Goal: Answer question/provide support: Share knowledge or assist other users

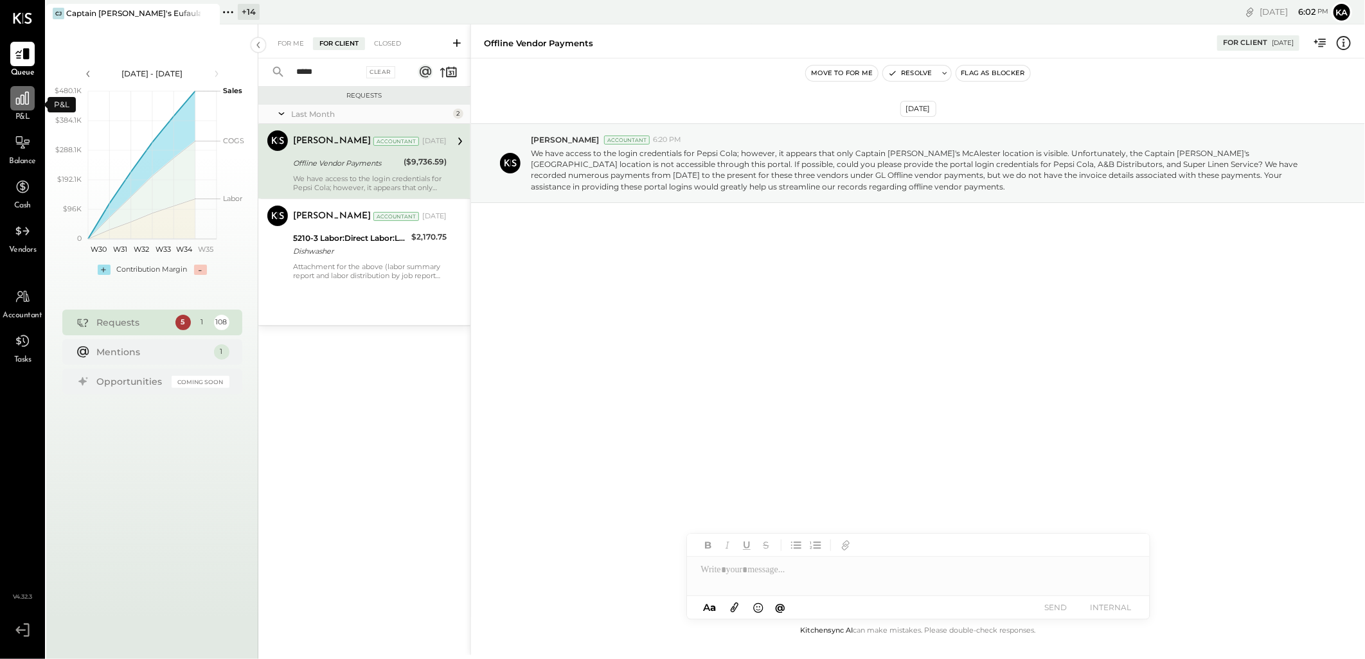
click at [26, 102] on icon at bounding box center [22, 98] width 17 height 17
click at [24, 105] on icon at bounding box center [22, 98] width 17 height 17
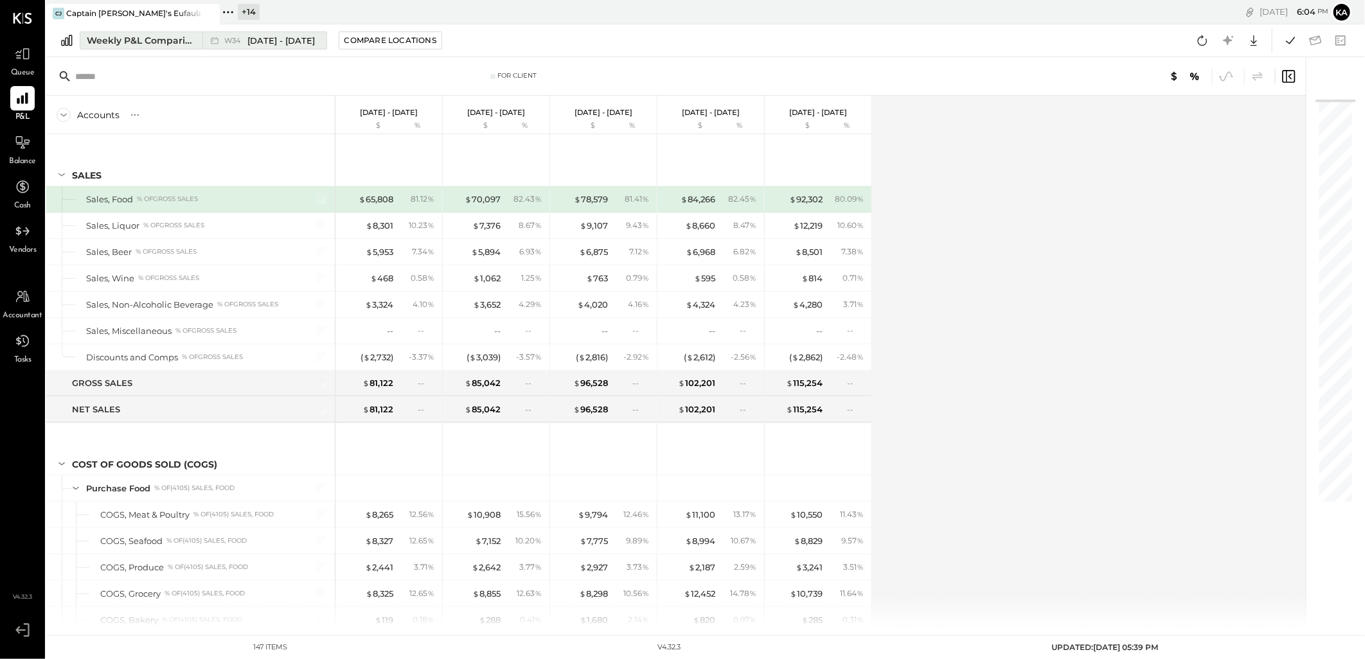
click at [293, 33] on div "W34 Aug 18 - 24, 2025" at bounding box center [261, 40] width 118 height 17
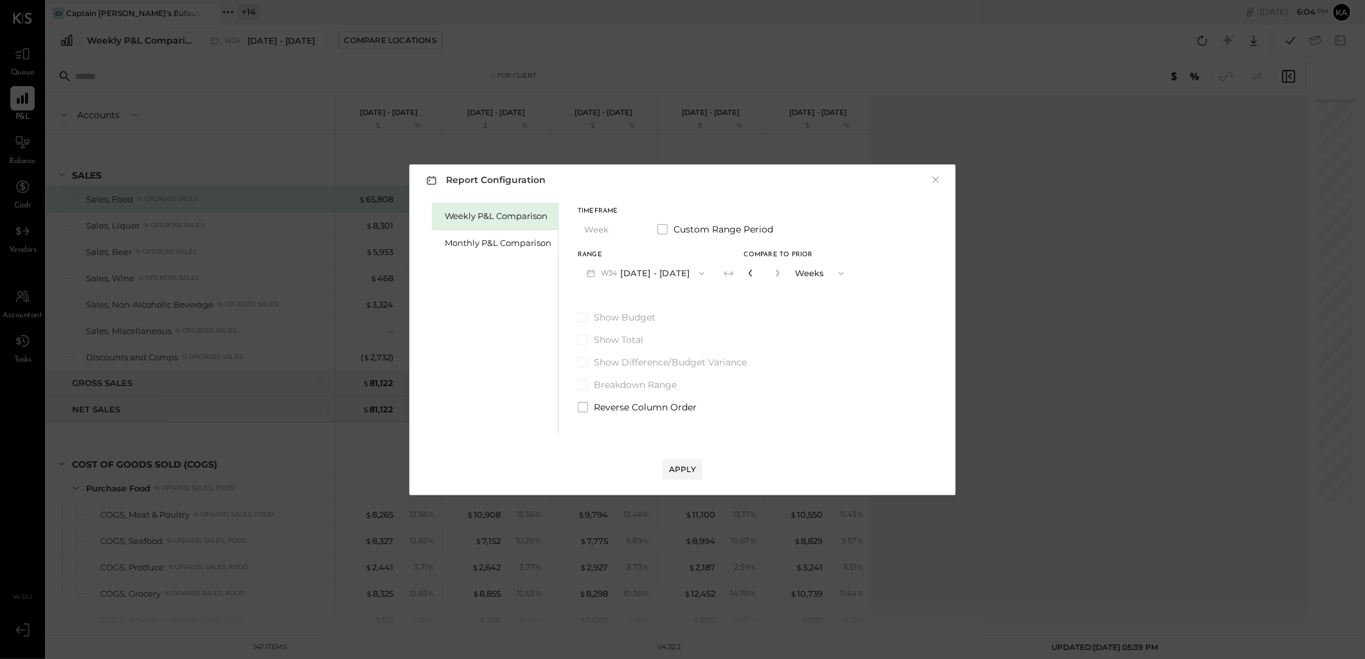
click at [752, 274] on icon "button" at bounding box center [750, 273] width 3 height 7
type input "*"
click at [616, 272] on span "W34" at bounding box center [611, 274] width 20 height 10
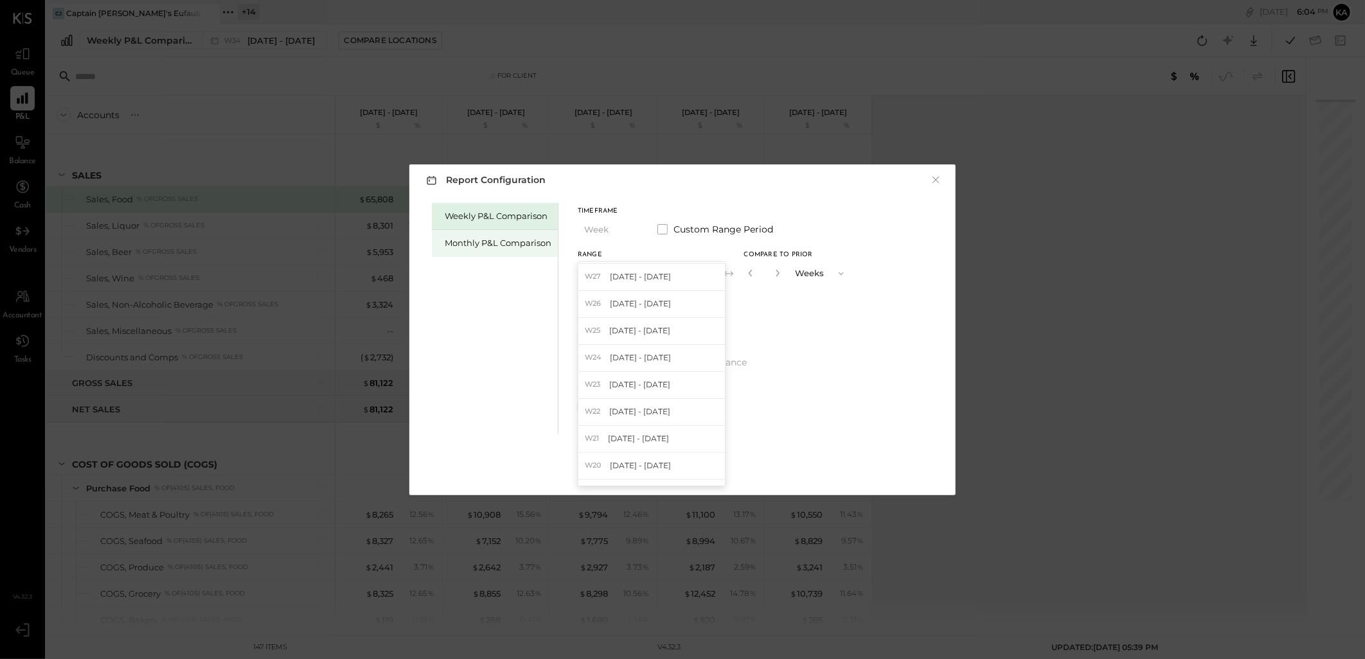
click at [512, 244] on div "Monthly P&L Comparison" at bounding box center [498, 243] width 107 height 12
click at [690, 271] on span "button" at bounding box center [698, 274] width 17 height 10
click at [645, 409] on span "Mar 1 - 31, 2025" at bounding box center [639, 409] width 61 height 11
click at [696, 272] on icon "button" at bounding box center [701, 274] width 10 height 10
click at [641, 355] on span "May 1 - 31, 2025" at bounding box center [639, 355] width 61 height 11
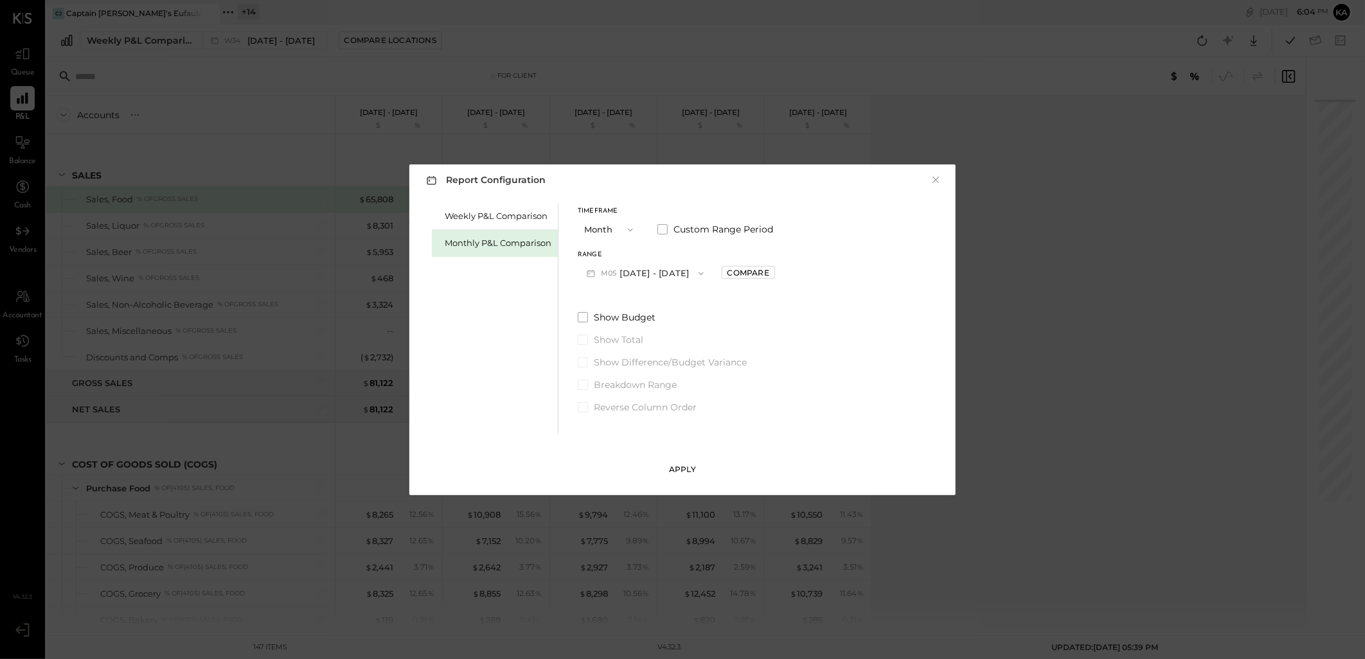
click at [684, 470] on div "Apply" at bounding box center [682, 469] width 27 height 11
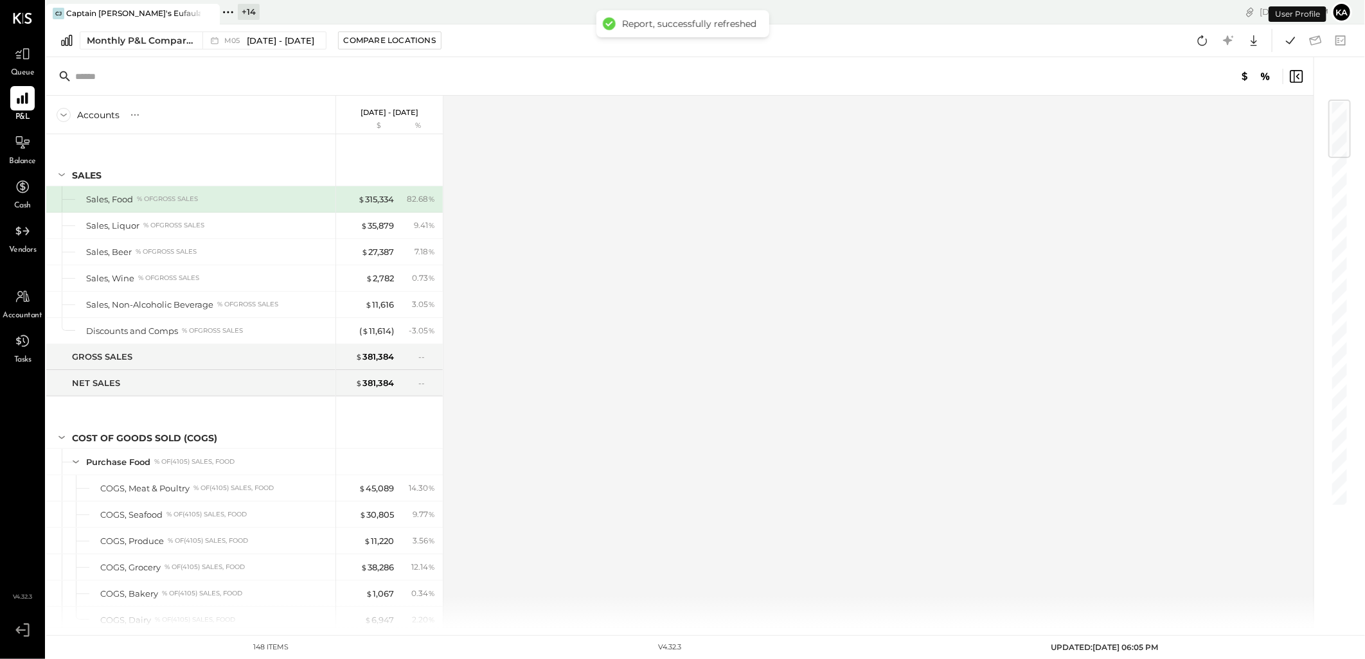
click at [660, 420] on div "Accounts S % GL May 1 - 31, 2025 $ % SALES Sales, Food % of GROSS SALES Sales, …" at bounding box center [680, 362] width 1269 height 532
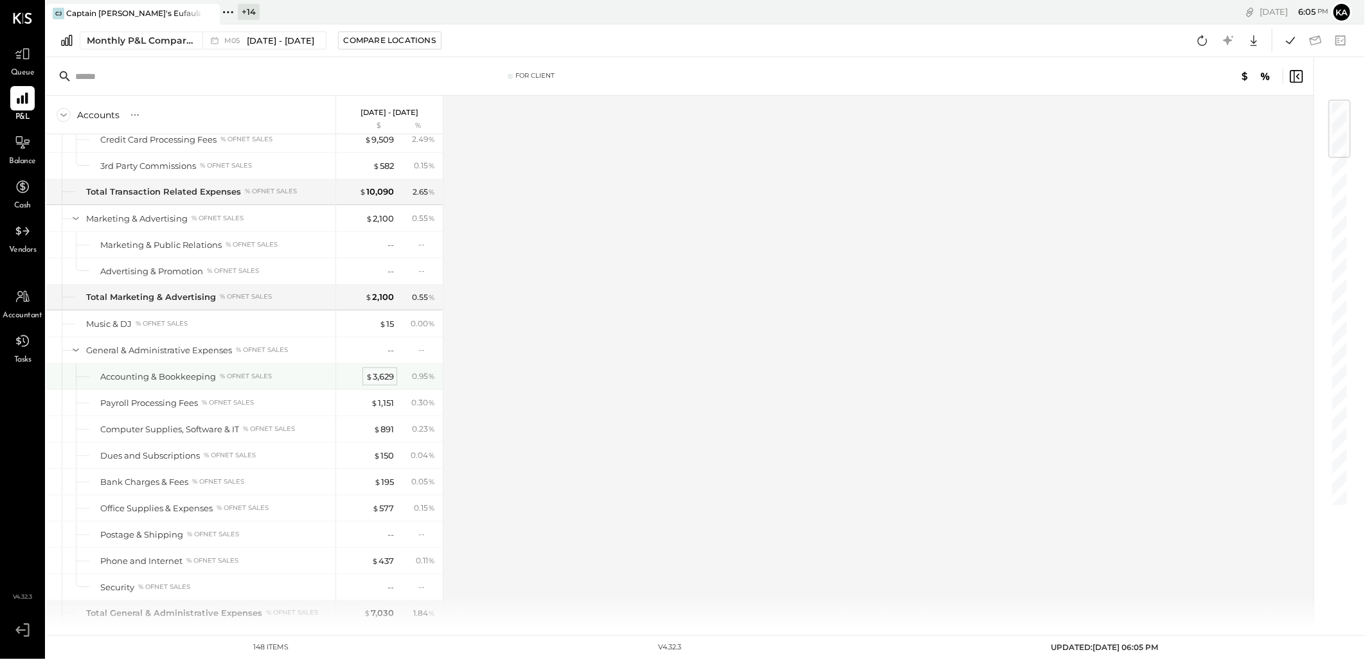
click at [378, 381] on div "$ 3,629" at bounding box center [380, 377] width 28 height 12
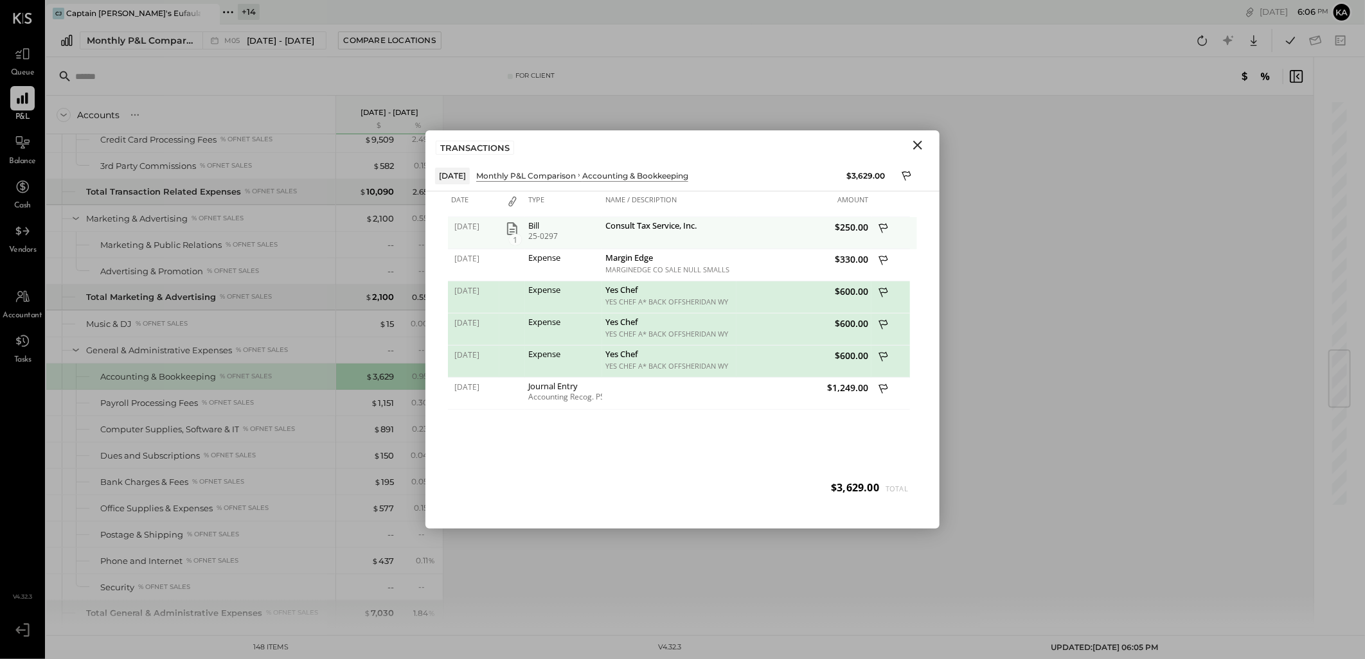
click at [882, 225] on icon at bounding box center [885, 230] width 12 height 16
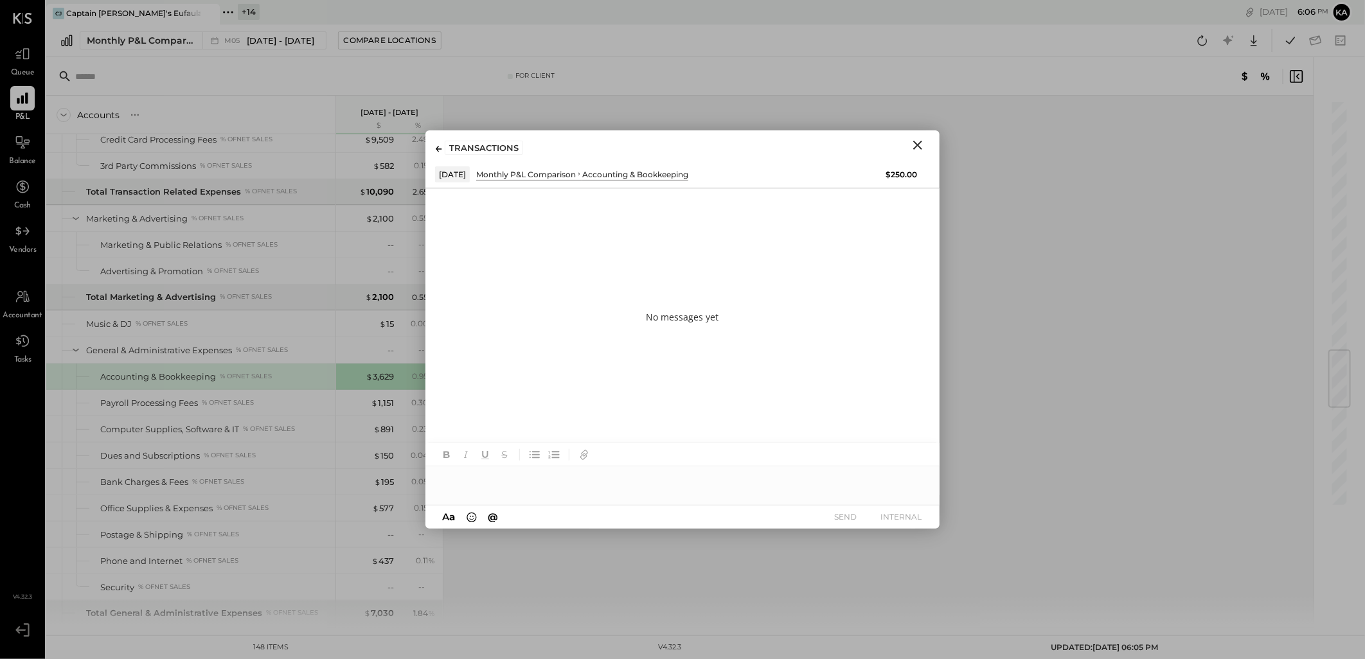
click at [575, 485] on div at bounding box center [682, 480] width 514 height 26
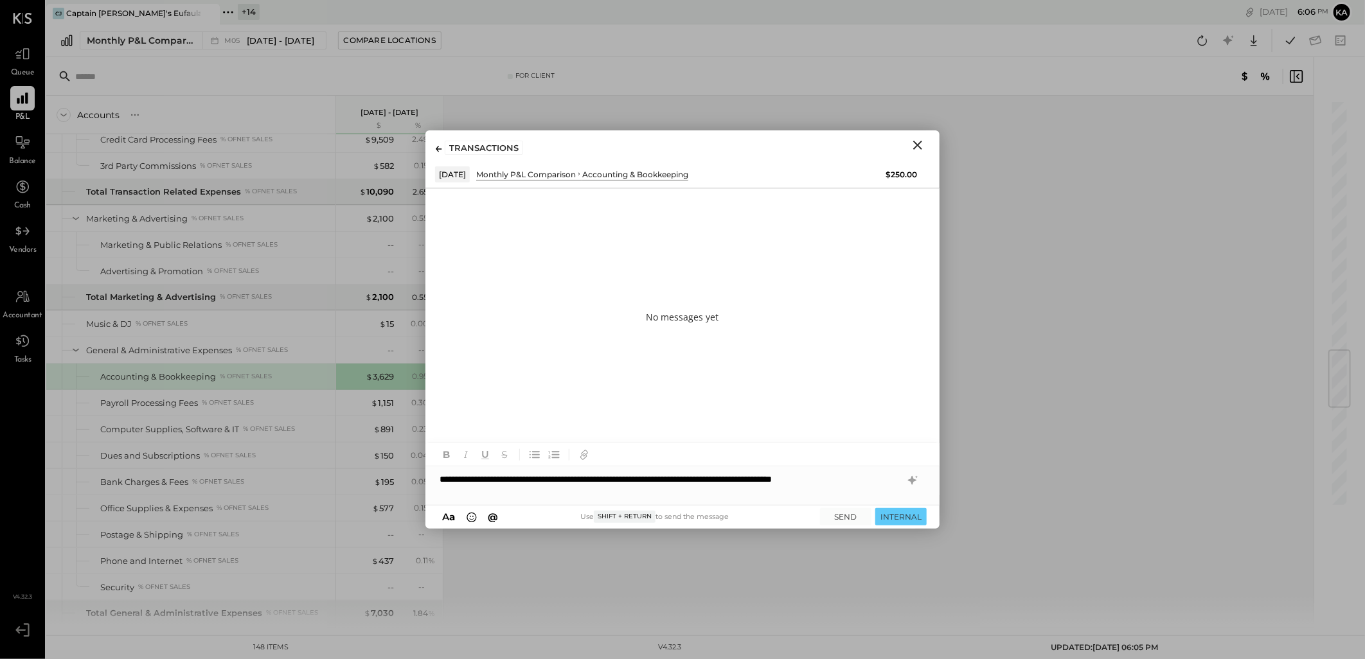
click at [590, 478] on div "**********" at bounding box center [682, 480] width 514 height 26
copy div "**********"
click at [721, 481] on div "**********" at bounding box center [682, 480] width 514 height 26
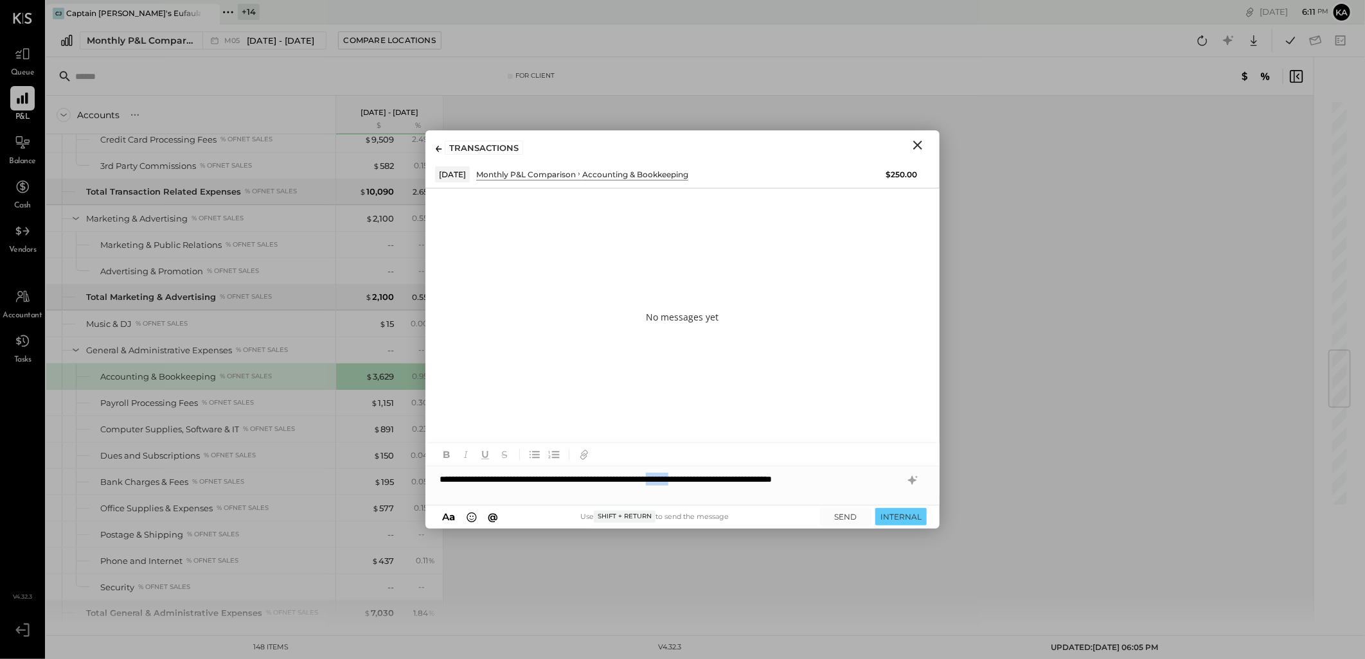
click at [721, 481] on div "**********" at bounding box center [682, 480] width 514 height 26
click at [846, 516] on button "SEND" at bounding box center [845, 516] width 51 height 17
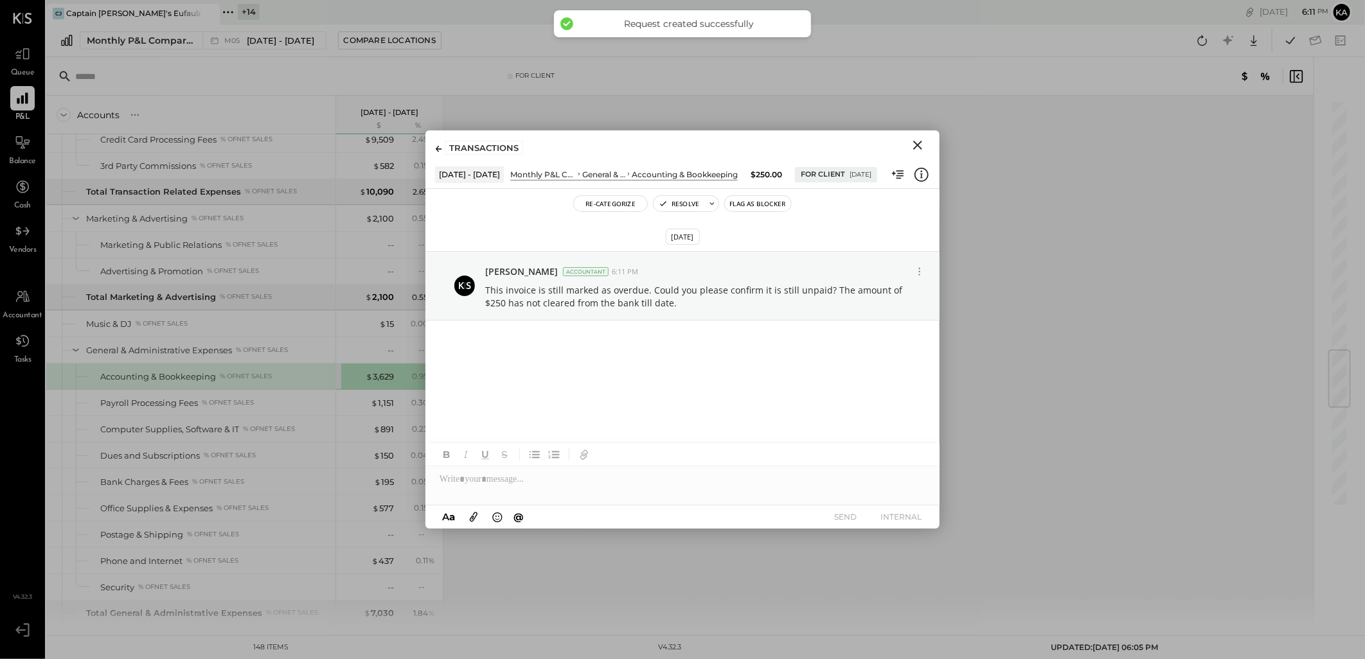
click at [920, 147] on icon "Close" at bounding box center [917, 145] width 9 height 9
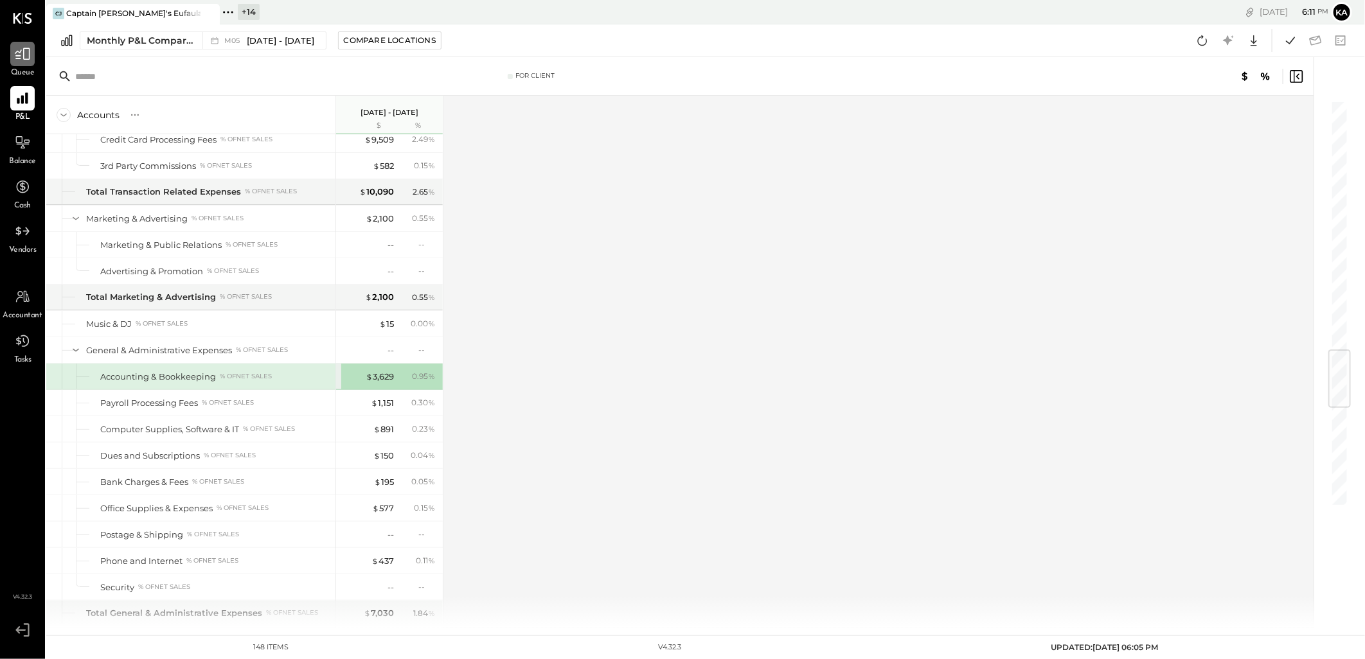
click at [29, 62] on div at bounding box center [22, 54] width 24 height 24
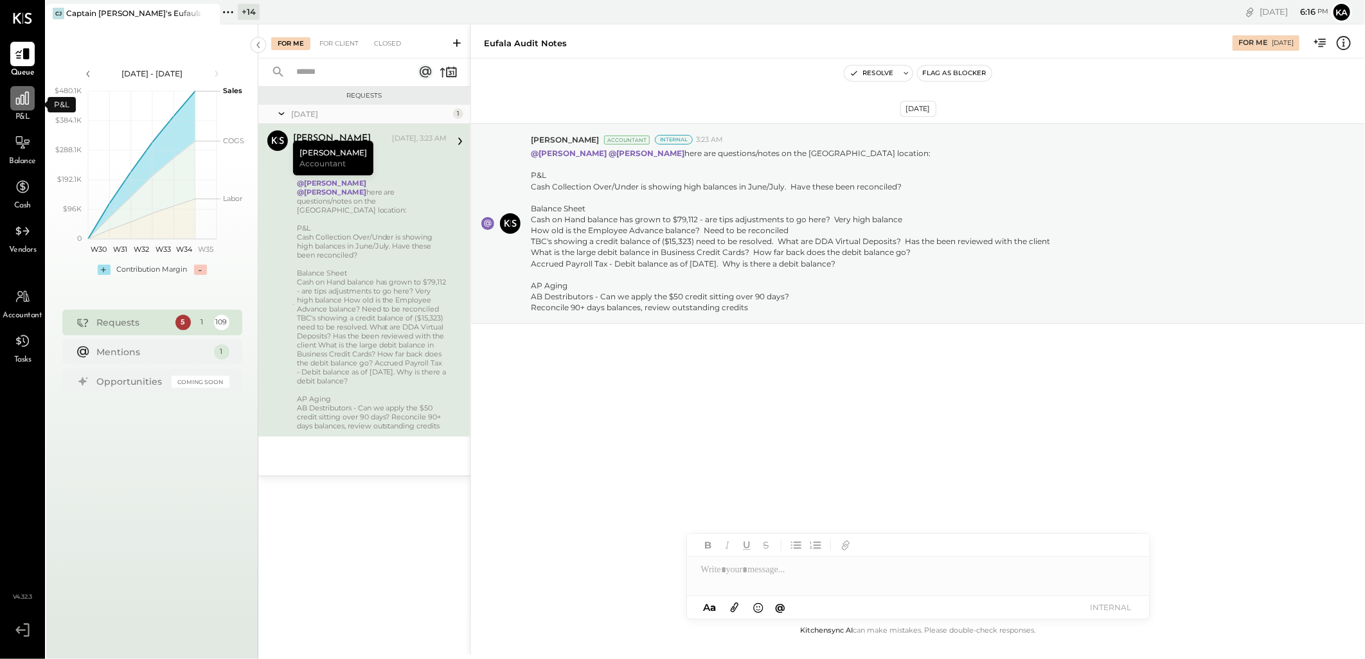
click at [23, 108] on div at bounding box center [22, 98] width 24 height 24
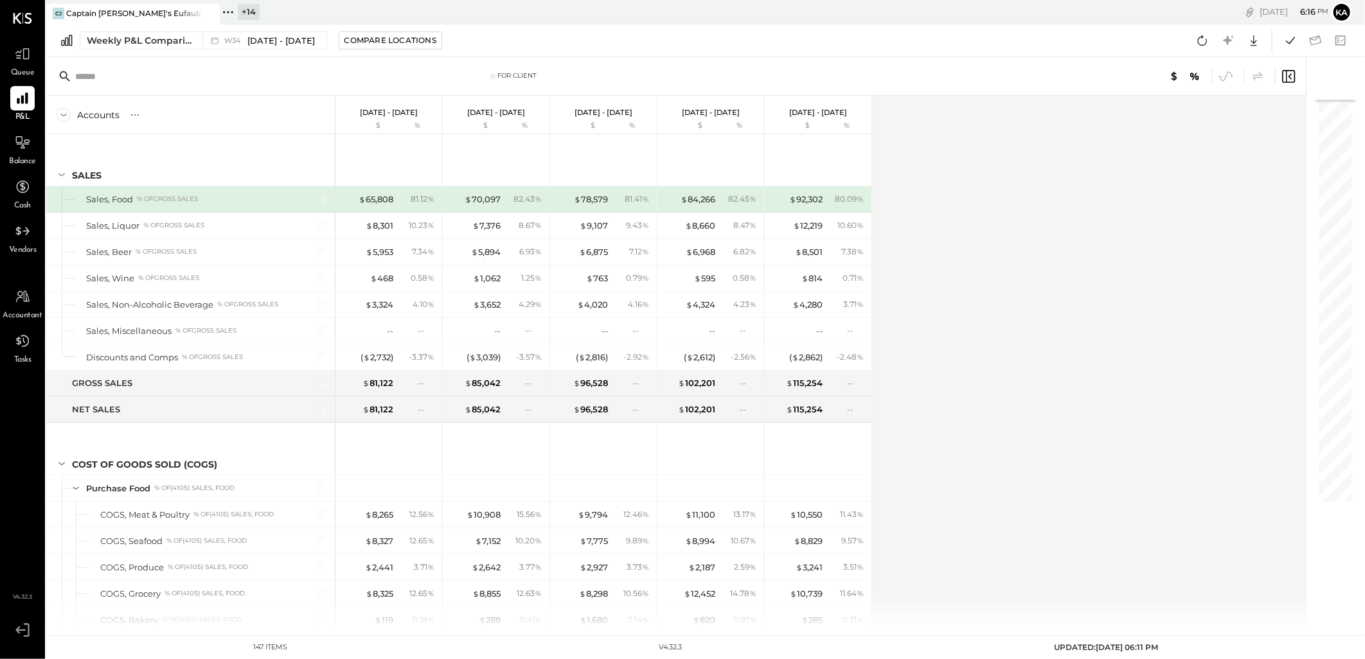
click at [973, 259] on div "Accounts S % GL Aug 18 - 24, 2025 $ % Aug 11 - 17, 2025 $ % Aug 4 - 10, 2025 $ …" at bounding box center [677, 362] width 1262 height 532
click at [296, 40] on span "[DATE] - [DATE]" at bounding box center [280, 41] width 67 height 12
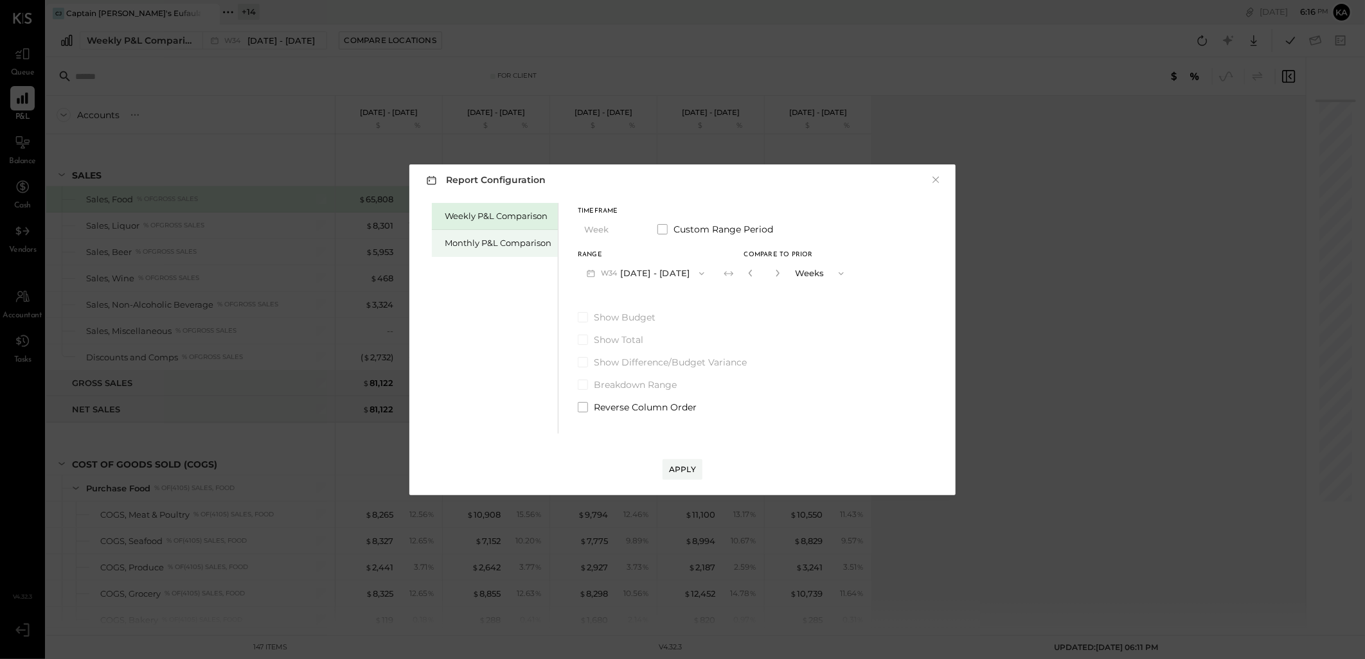
click at [524, 235] on div "Monthly P&L Comparison" at bounding box center [495, 243] width 126 height 27
click at [690, 269] on span "button" at bounding box center [698, 274] width 17 height 10
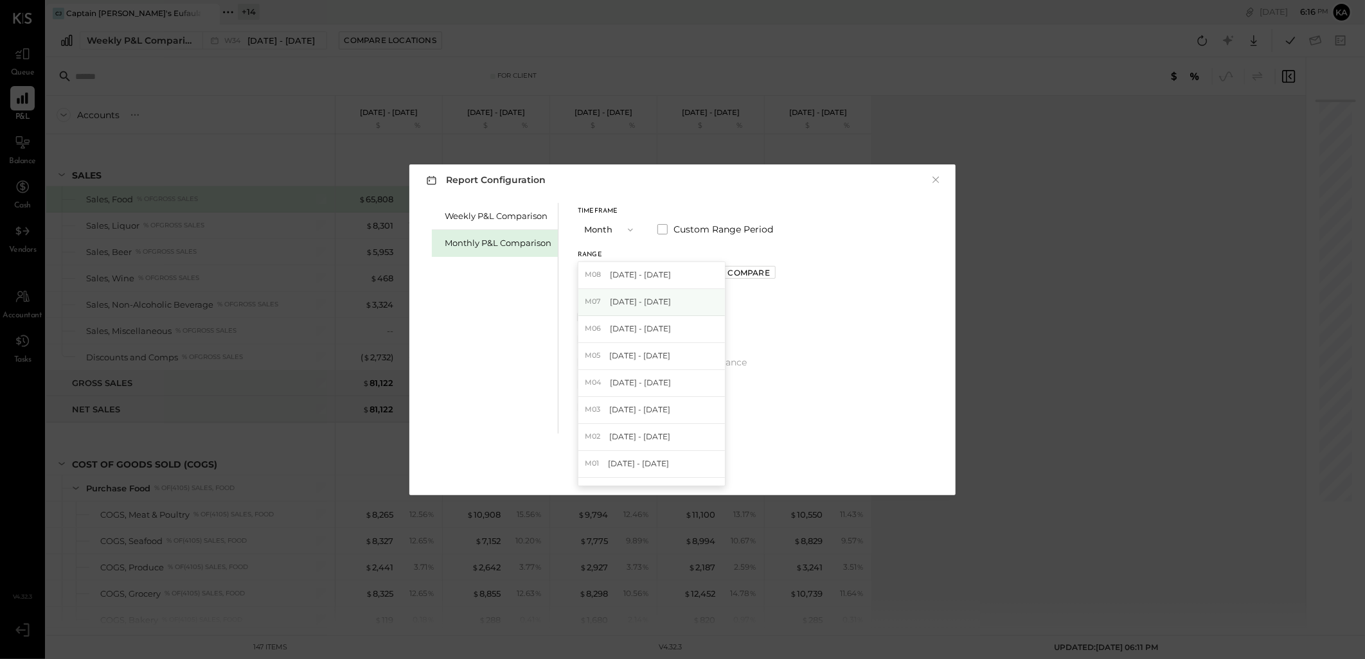
click at [659, 298] on span "Jul 1 - 31, 2025" at bounding box center [640, 301] width 61 height 11
click at [692, 472] on div "Apply" at bounding box center [682, 469] width 27 height 11
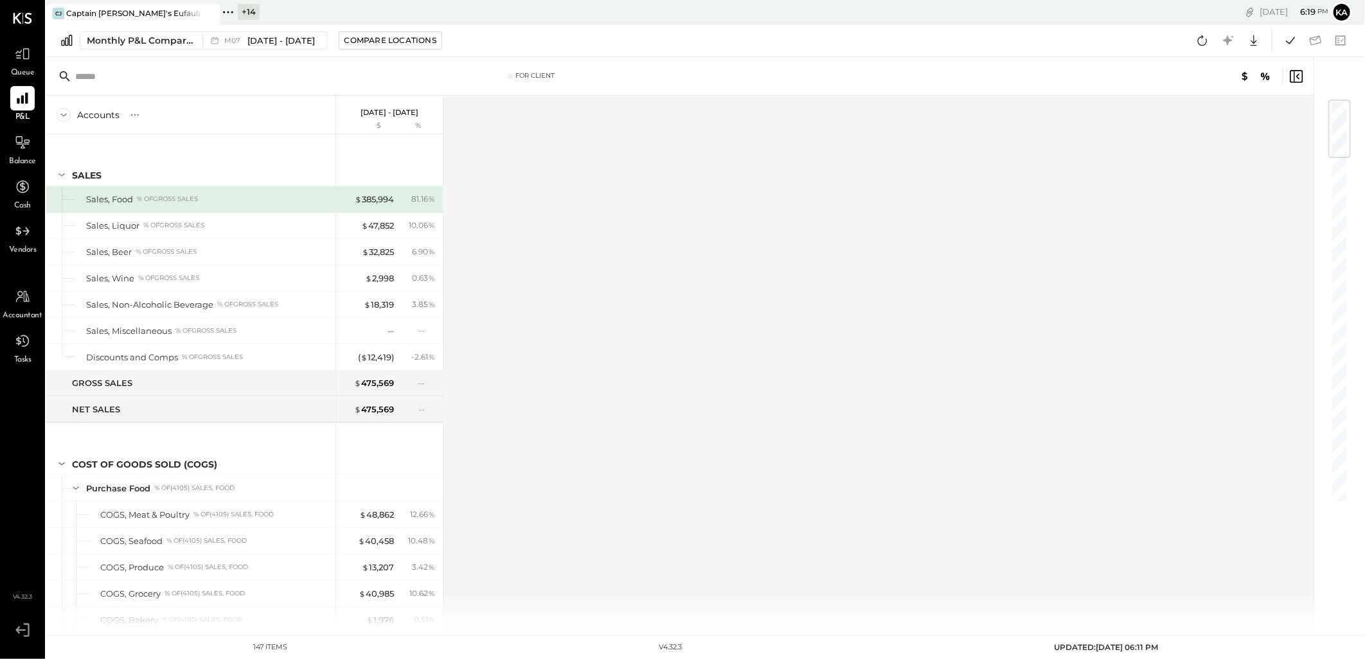
click at [621, 317] on div "Accounts S % GL Jul 1 - 31, 2025 $ % SALES Sales, Food % of GROSS SALES Sales, …" at bounding box center [680, 362] width 1269 height 532
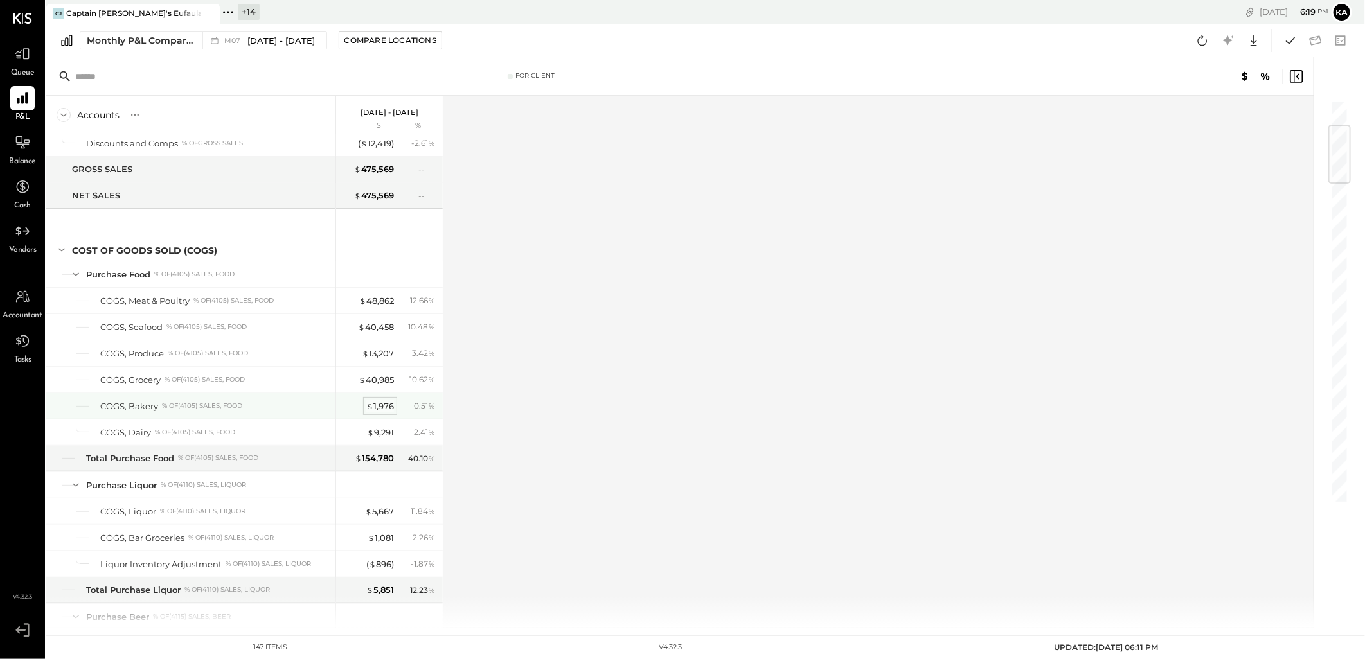
click at [382, 407] on div "$ 1,976" at bounding box center [380, 406] width 28 height 12
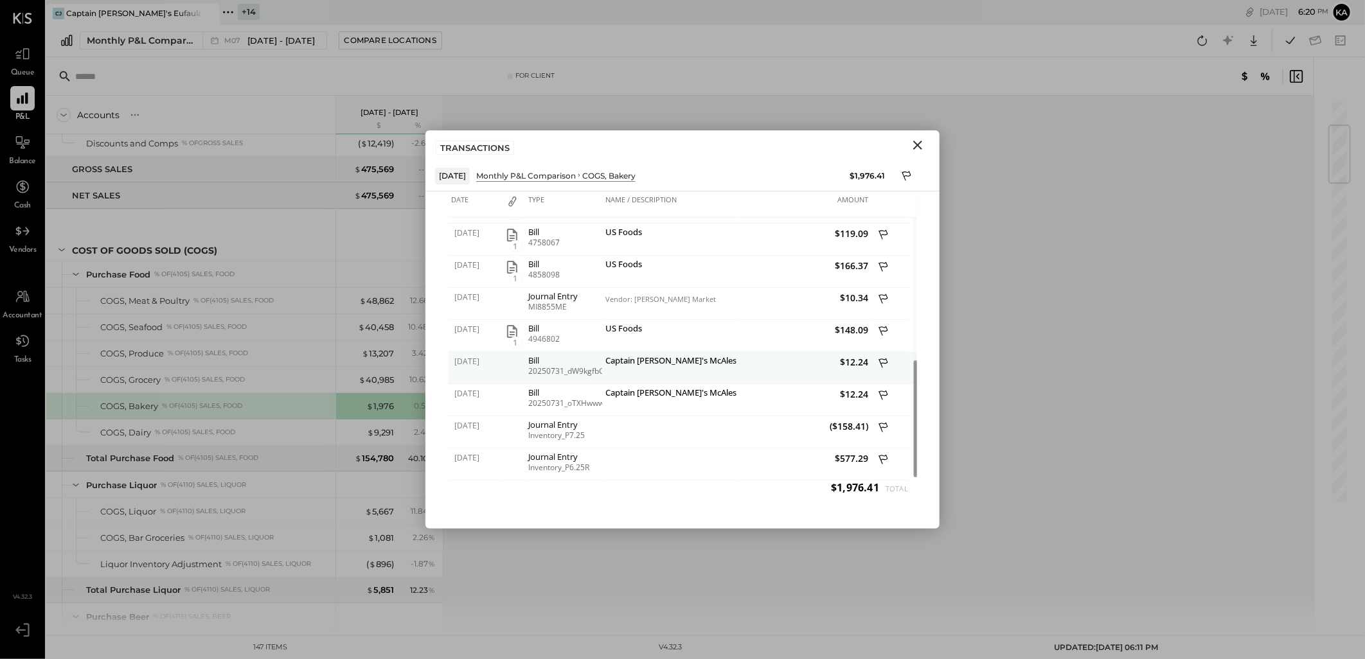
click at [884, 360] on icon at bounding box center [883, 364] width 9 height 10
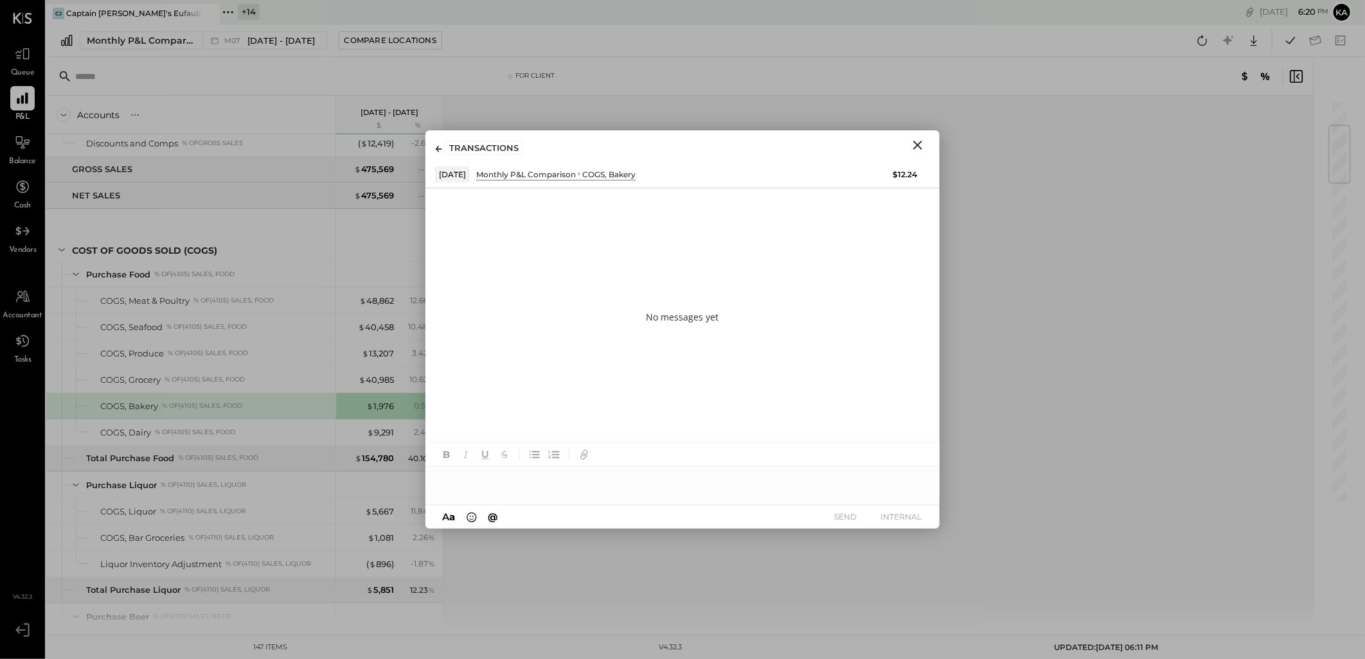
click at [535, 482] on div at bounding box center [682, 480] width 514 height 26
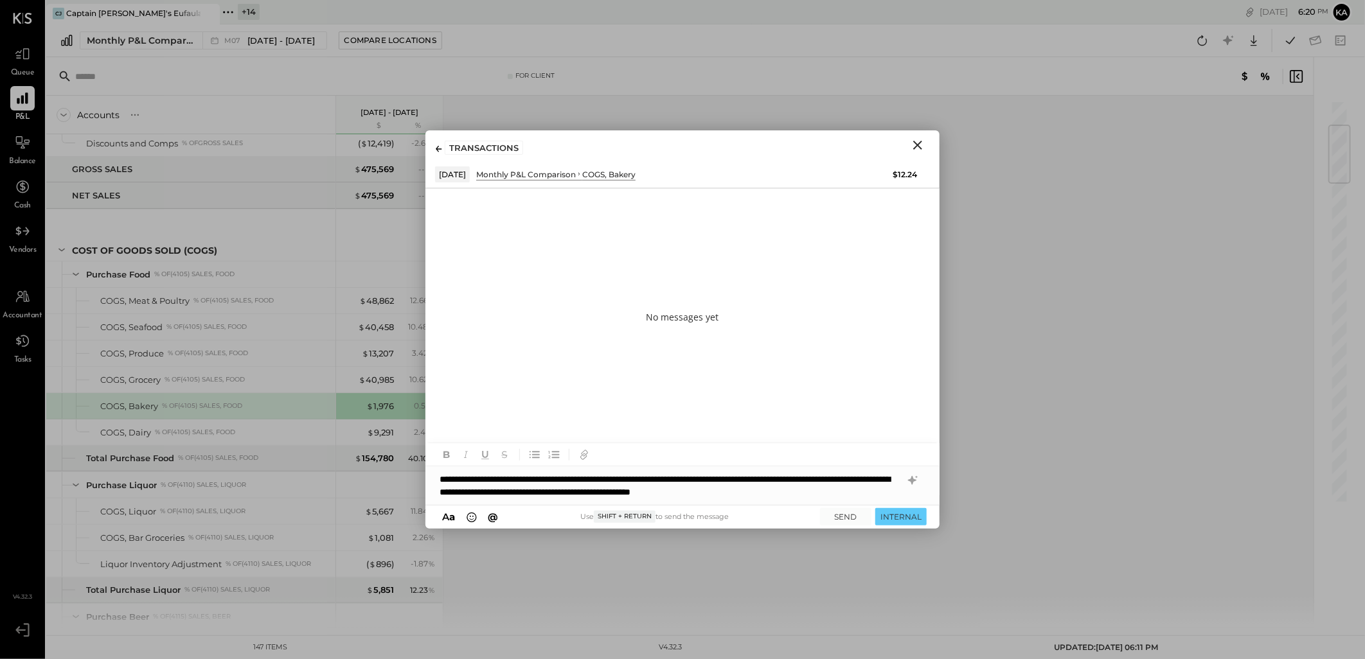
drag, startPoint x: 840, startPoint y: 519, endPoint x: 735, endPoint y: 488, distance: 109.2
click at [735, 488] on div "**********" at bounding box center [682, 485] width 514 height 85
click at [846, 515] on button "SEND" at bounding box center [845, 516] width 51 height 17
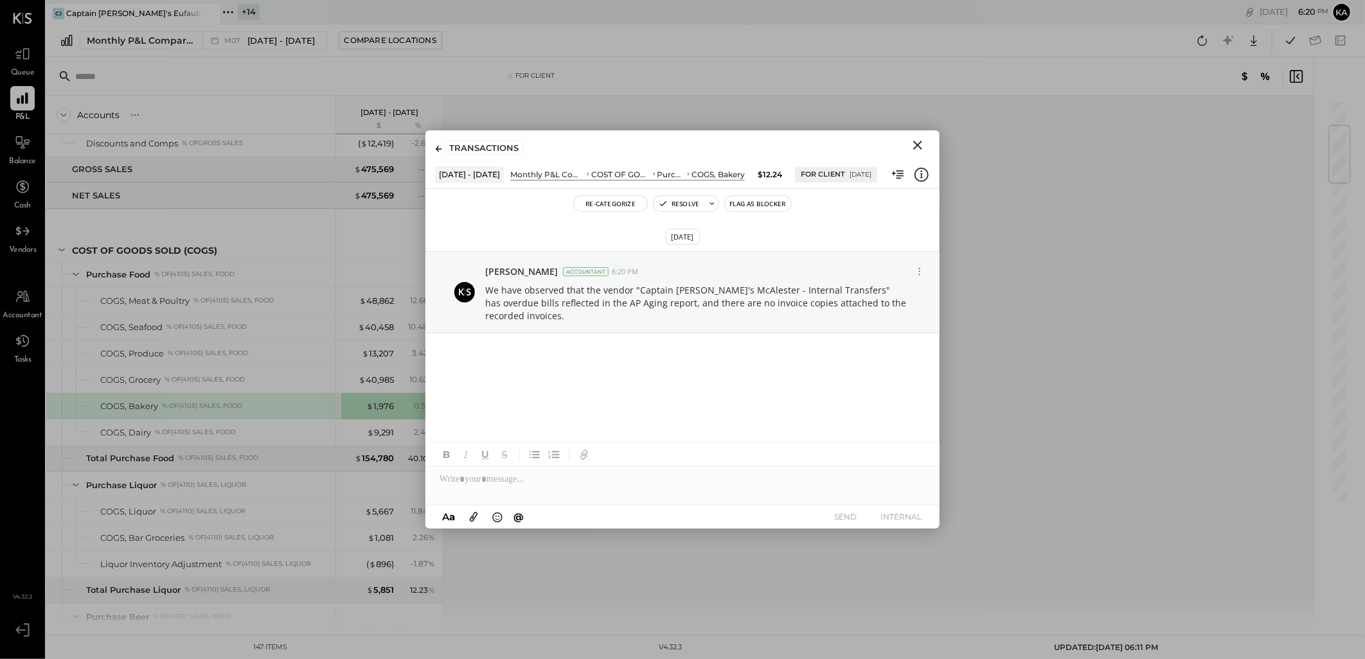
click at [920, 145] on icon "Close" at bounding box center [917, 145] width 15 height 15
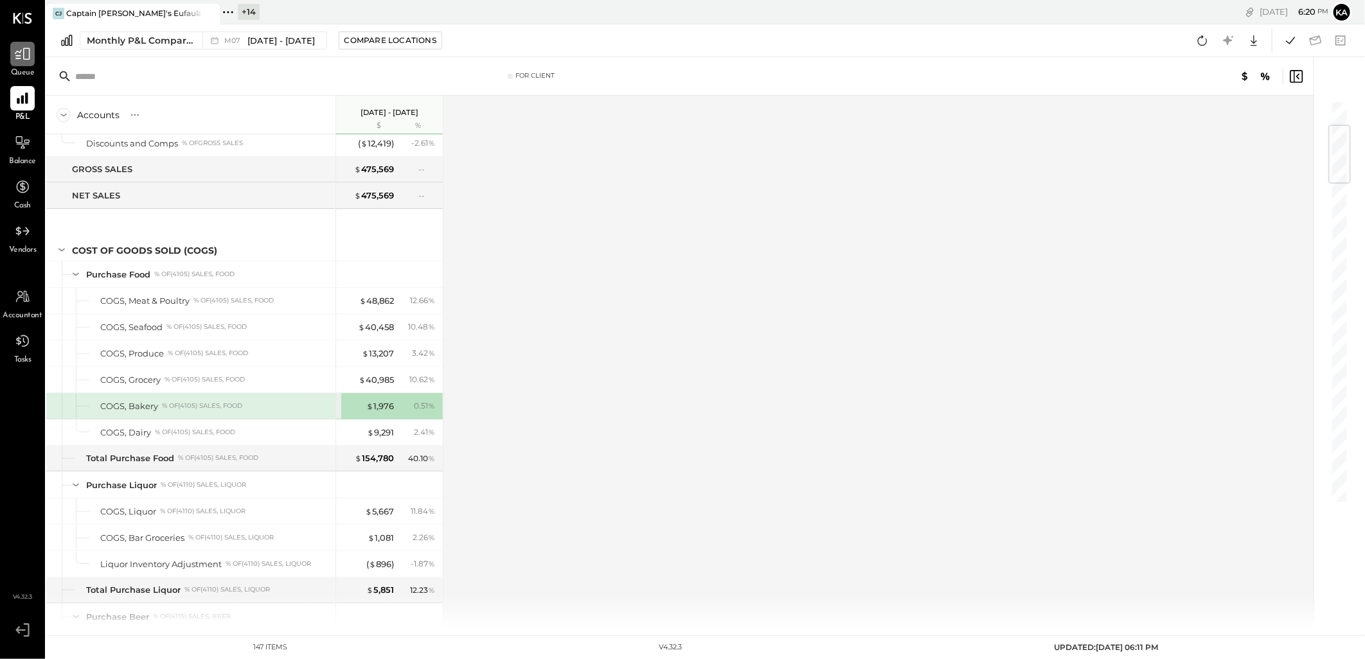
click at [27, 56] on icon at bounding box center [22, 54] width 17 height 17
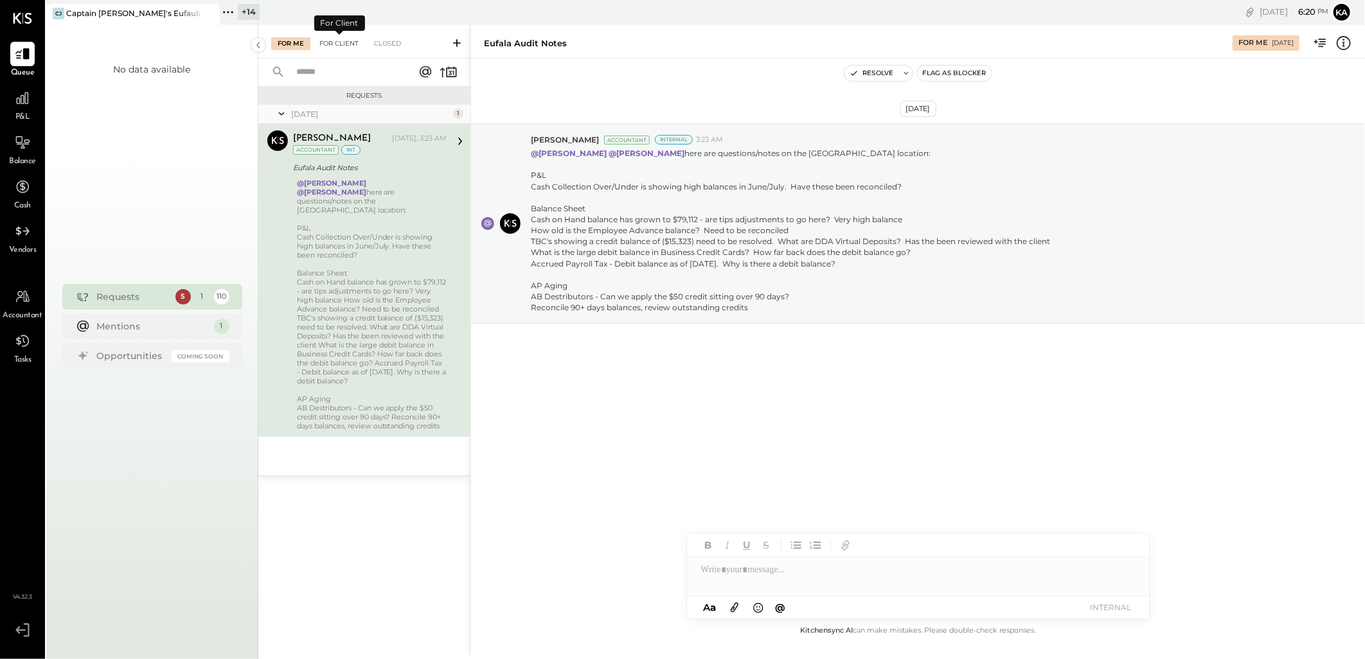
click at [333, 43] on div "For Client" at bounding box center [339, 43] width 52 height 13
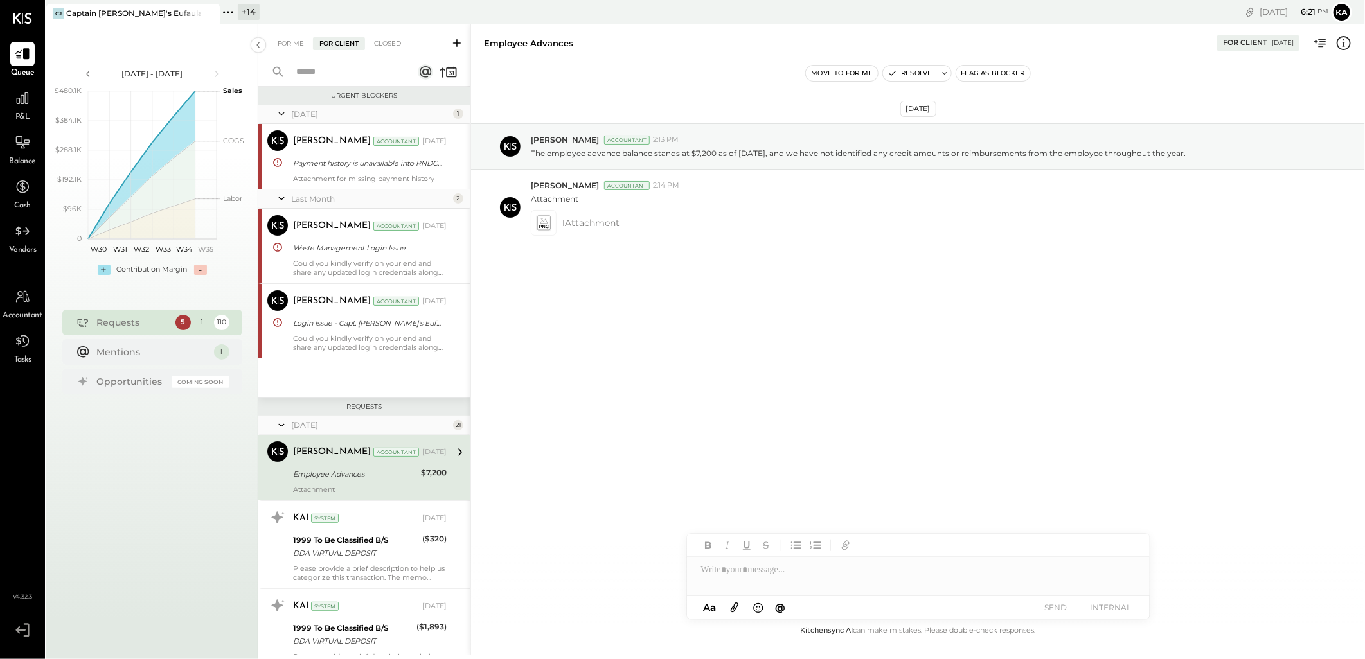
click at [349, 73] on input "text" at bounding box center [347, 72] width 116 height 21
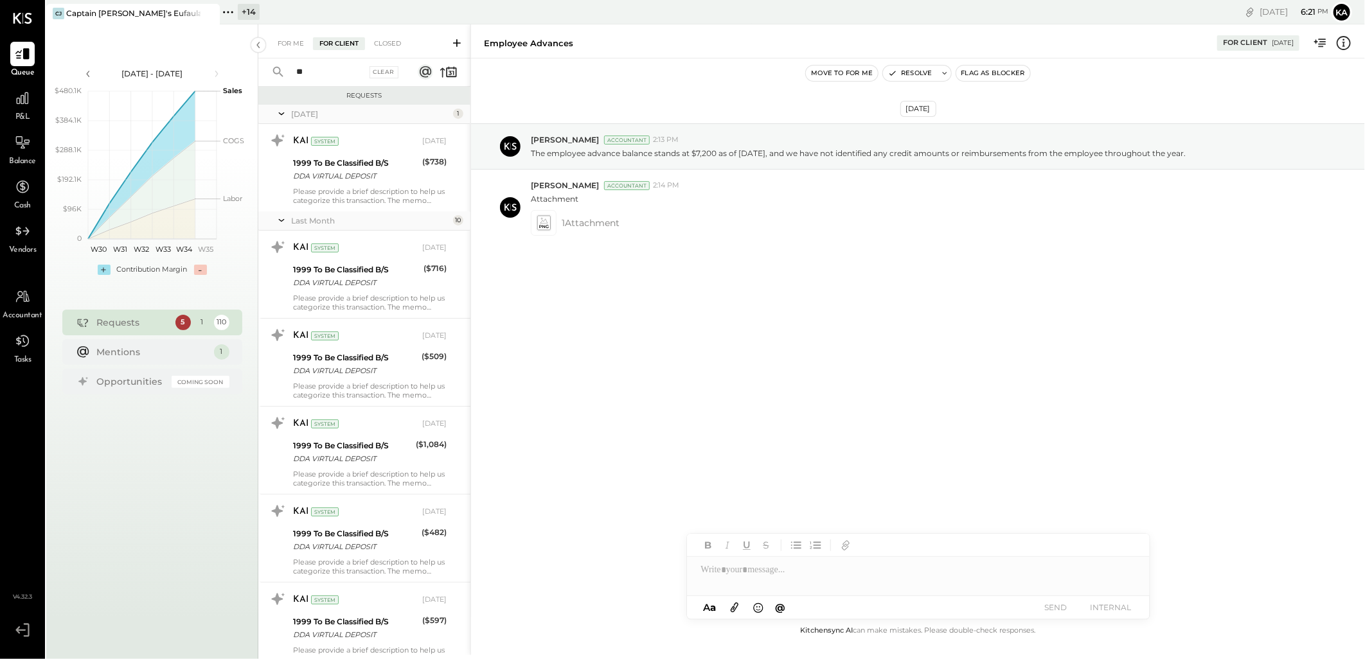
type input "*"
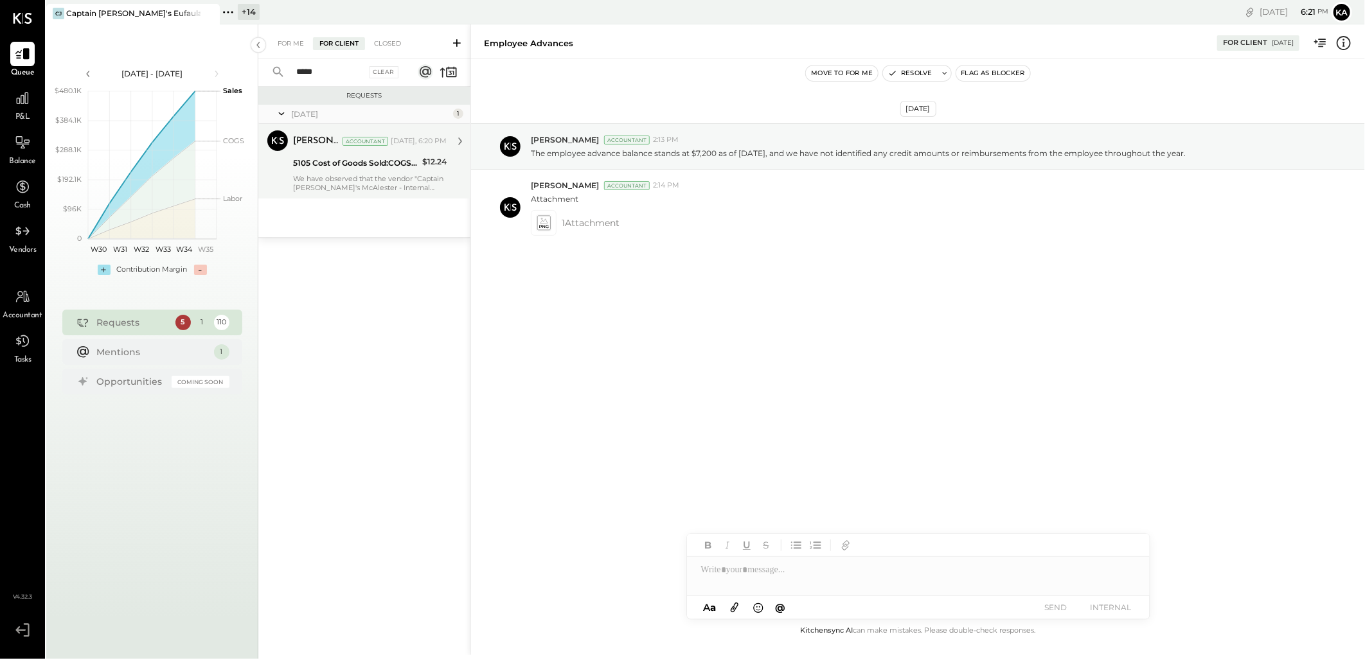
type input "*****"
click at [355, 187] on div "We have observed that the vendor "Captain John's McAlester - Internal Transfers…" at bounding box center [370, 183] width 154 height 18
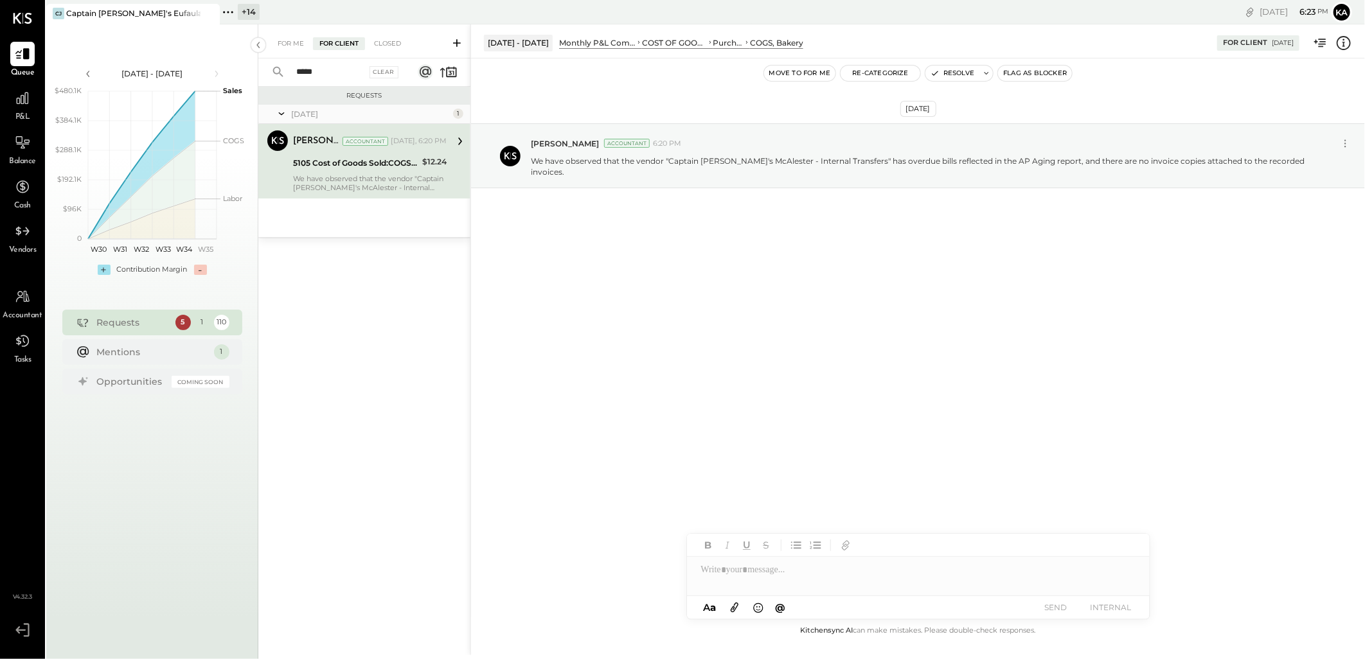
click at [734, 604] on icon at bounding box center [735, 607] width 14 height 15
click at [723, 523] on div at bounding box center [918, 522] width 463 height 26
click at [1052, 607] on button "SEND" at bounding box center [1055, 607] width 51 height 17
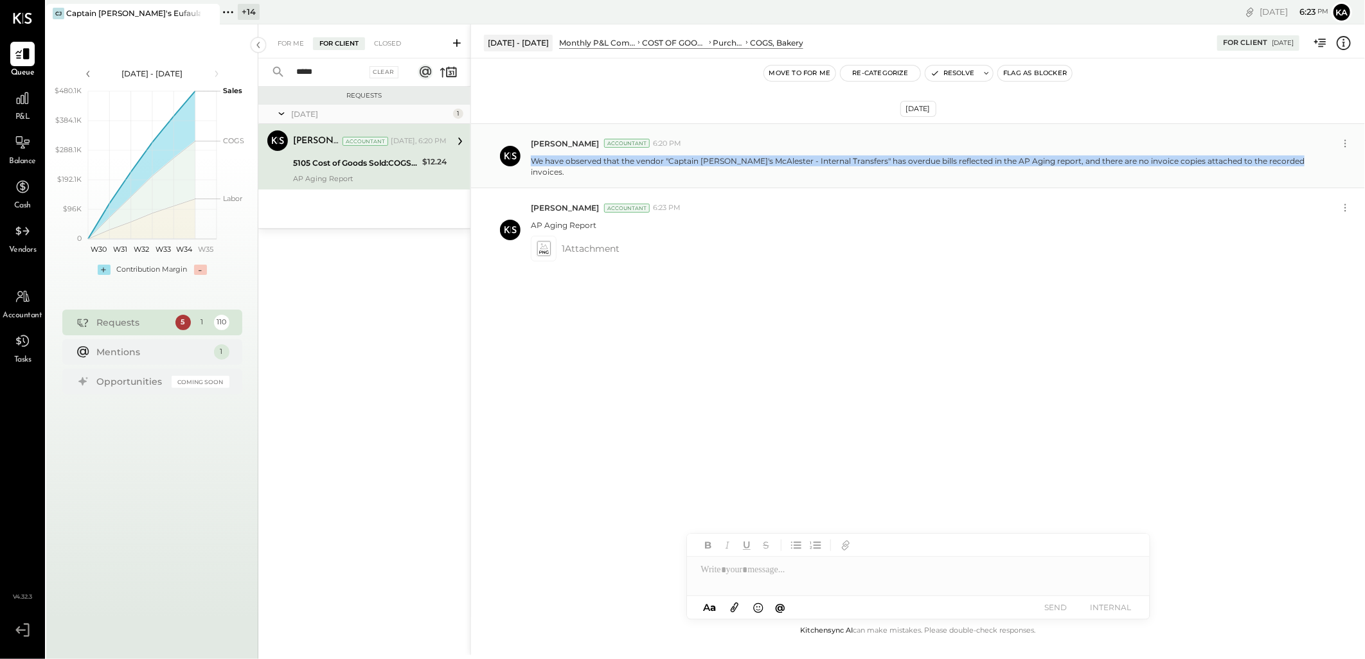
drag, startPoint x: 532, startPoint y: 161, endPoint x: 1287, endPoint y: 168, distance: 754.5
click at [1287, 168] on div "Kapil Pandya Accountant 6:20 PM We have observed that the vendor "Captain John'…" at bounding box center [918, 155] width 894 height 65
click at [1054, 290] on div "Aug 27th, 2025 Kapil Pandya Accountant 6:20 PM We have observed that the vendor…" at bounding box center [918, 230] width 894 height 278
click at [287, 47] on div "For Me" at bounding box center [290, 43] width 39 height 13
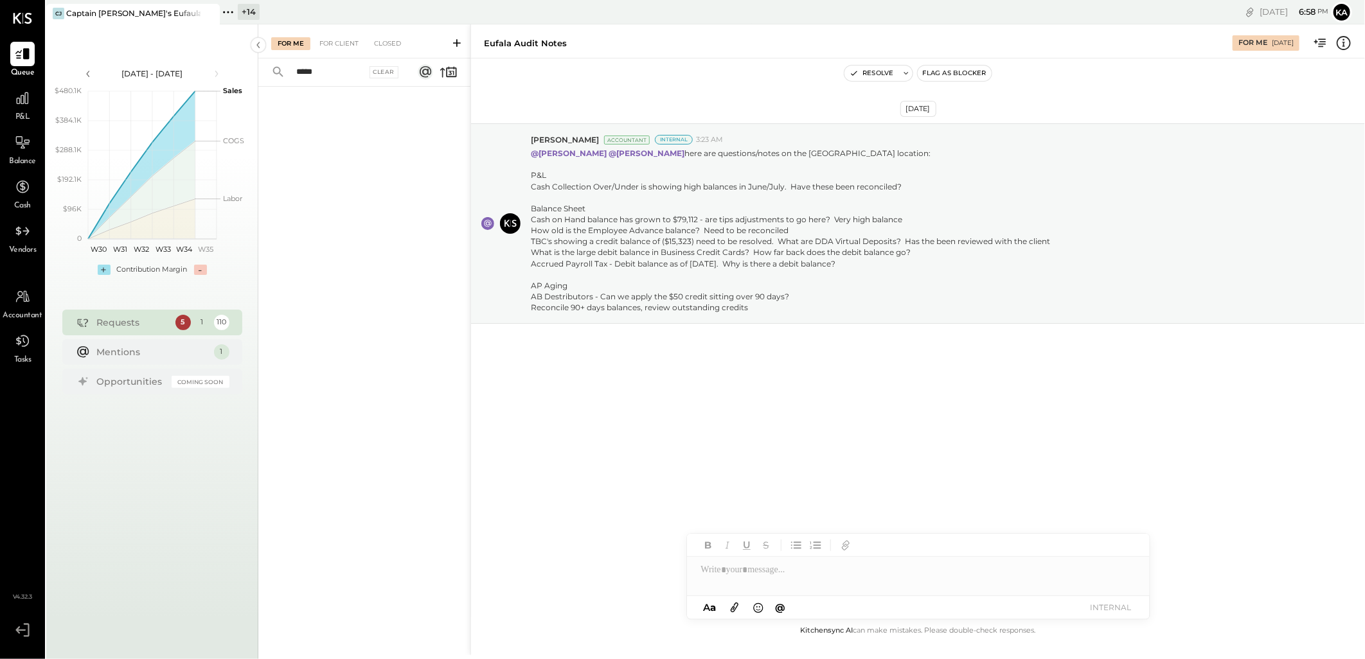
click at [960, 452] on div "Aug 27th, 2025 Chris Dash Accountant Internal 3:23 AM @Kapil Pandya @Manoj Bhag…" at bounding box center [918, 340] width 894 height 565
click at [774, 566] on div at bounding box center [918, 570] width 463 height 26
click at [752, 571] on div at bounding box center [918, 570] width 463 height 26
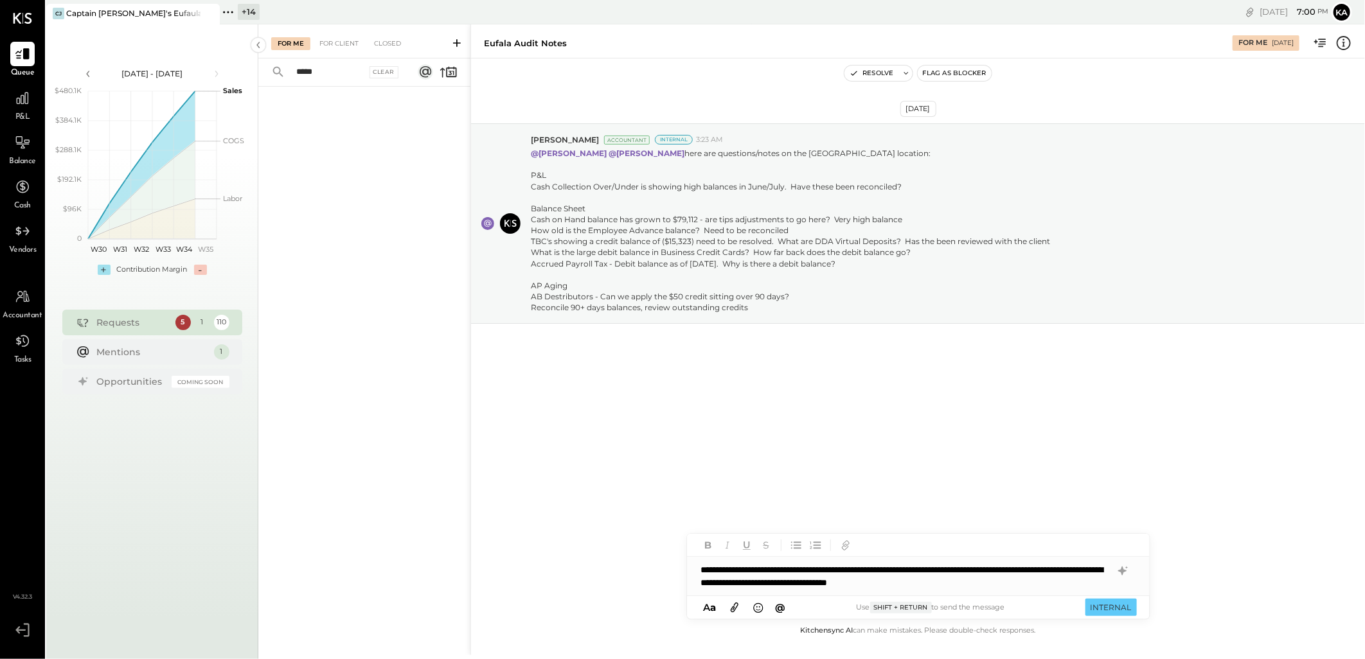
click at [735, 607] on icon at bounding box center [735, 608] width 8 height 10
click at [737, 607] on icon at bounding box center [735, 608] width 8 height 10
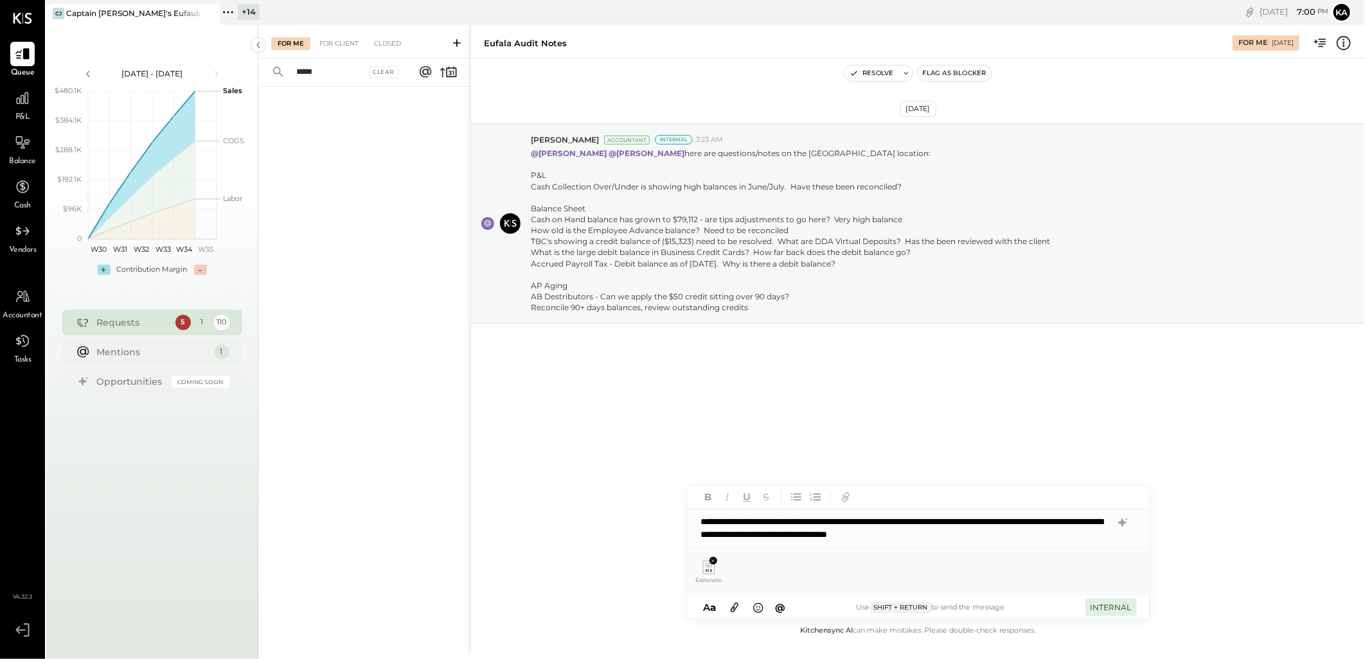
click at [1112, 607] on button "INTERNAL" at bounding box center [1110, 607] width 51 height 17
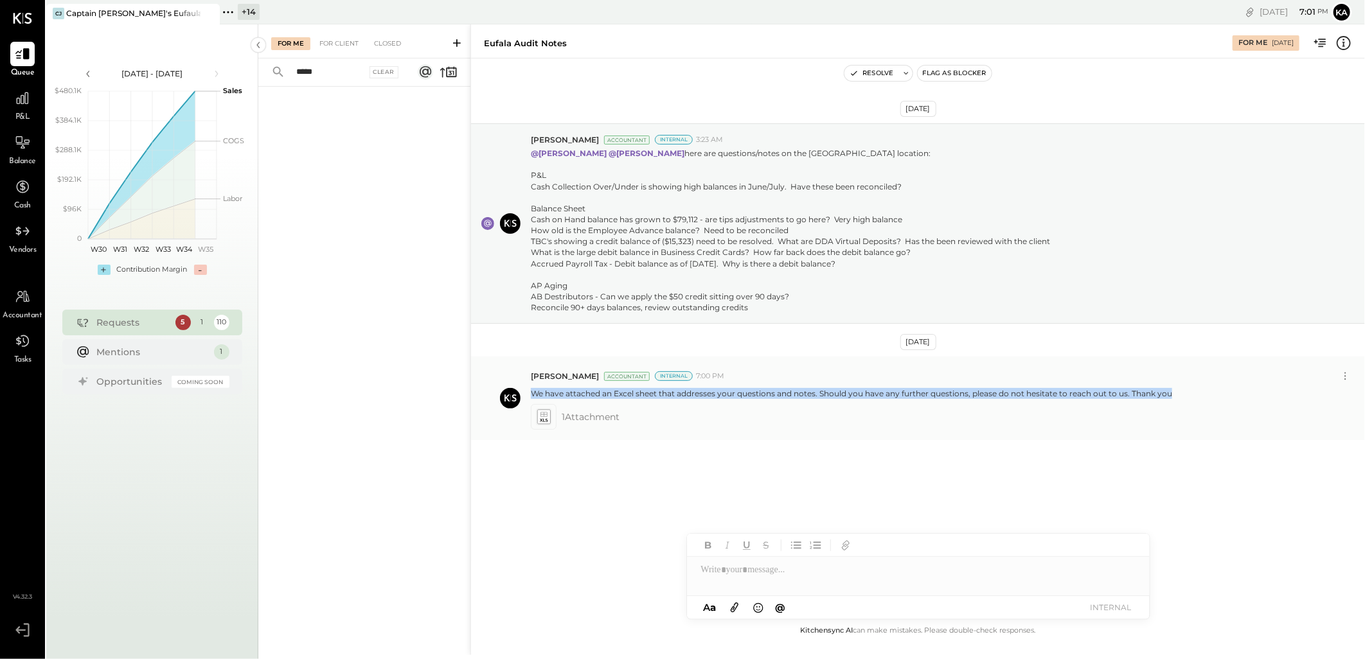
drag, startPoint x: 532, startPoint y: 392, endPoint x: 1171, endPoint y: 394, distance: 638.8
click at [1171, 394] on div "We have attached an Excel sheet that addresses your questions and notes. Should…" at bounding box center [943, 392] width 824 height 13
copy p "We have attached an Excel sheet that addresses your questions and notes. Should…"
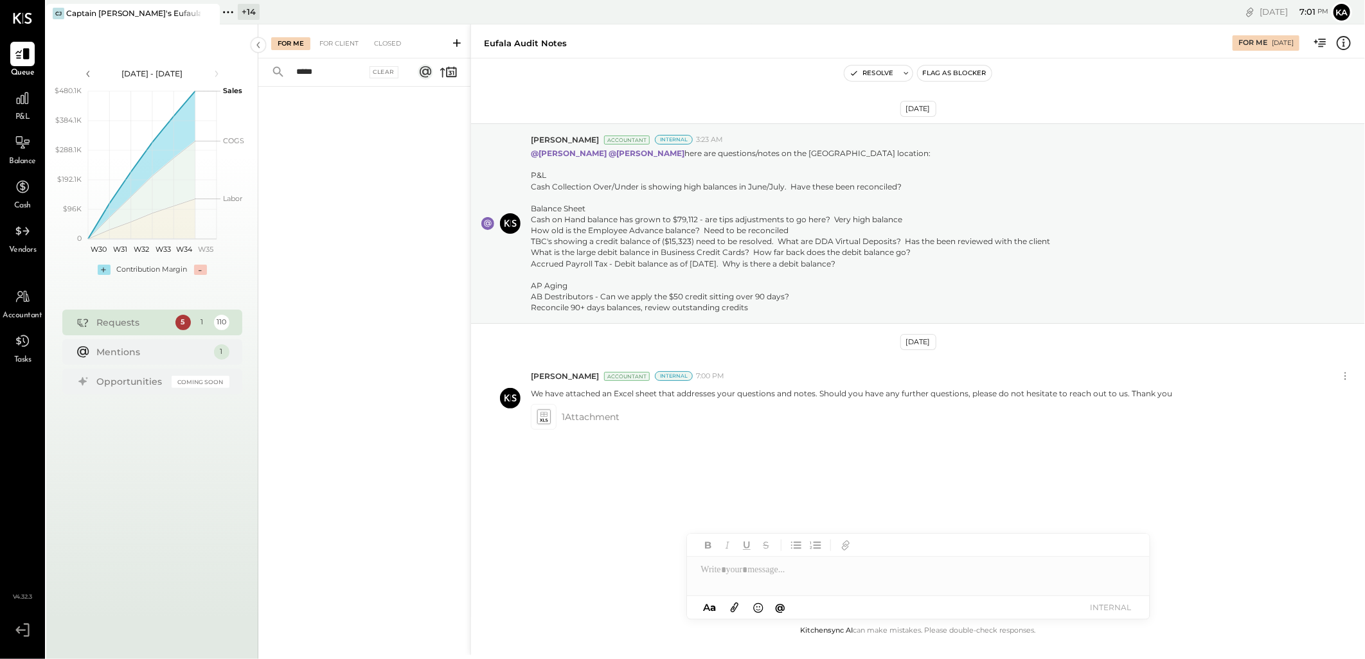
click at [228, 11] on icon at bounding box center [228, 12] width 2 height 2
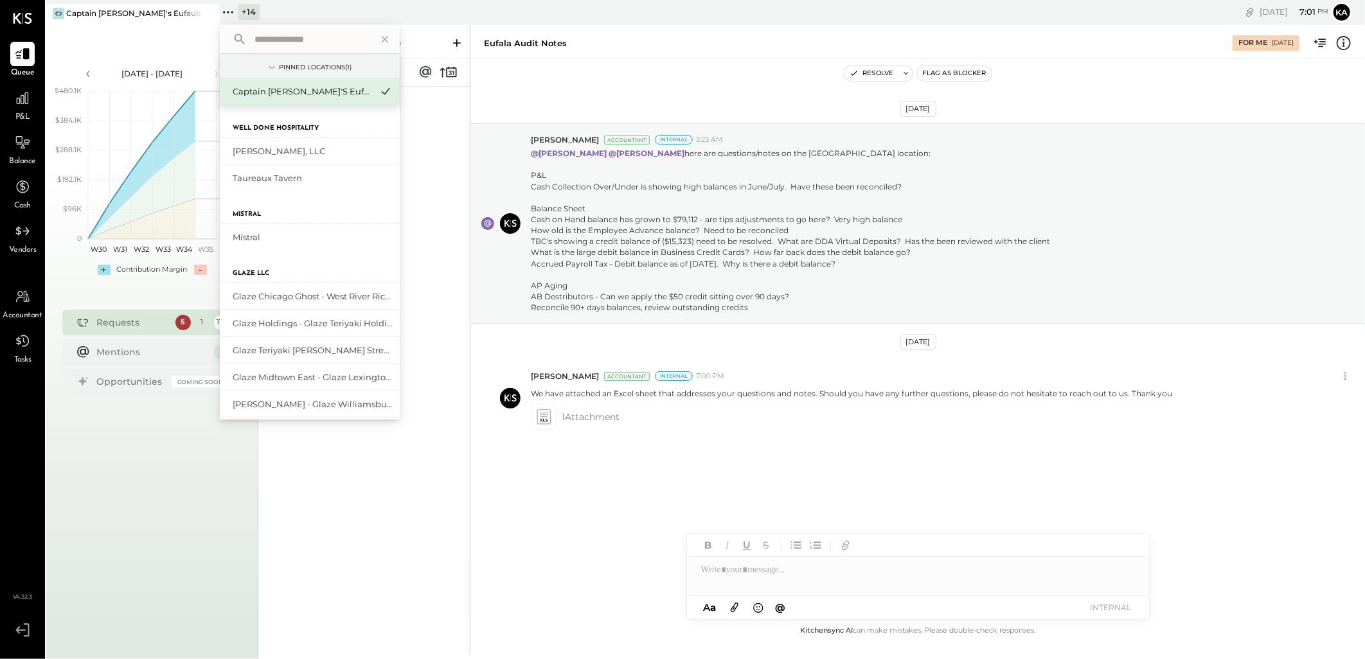
click at [322, 40] on input "text" at bounding box center [309, 39] width 120 height 23
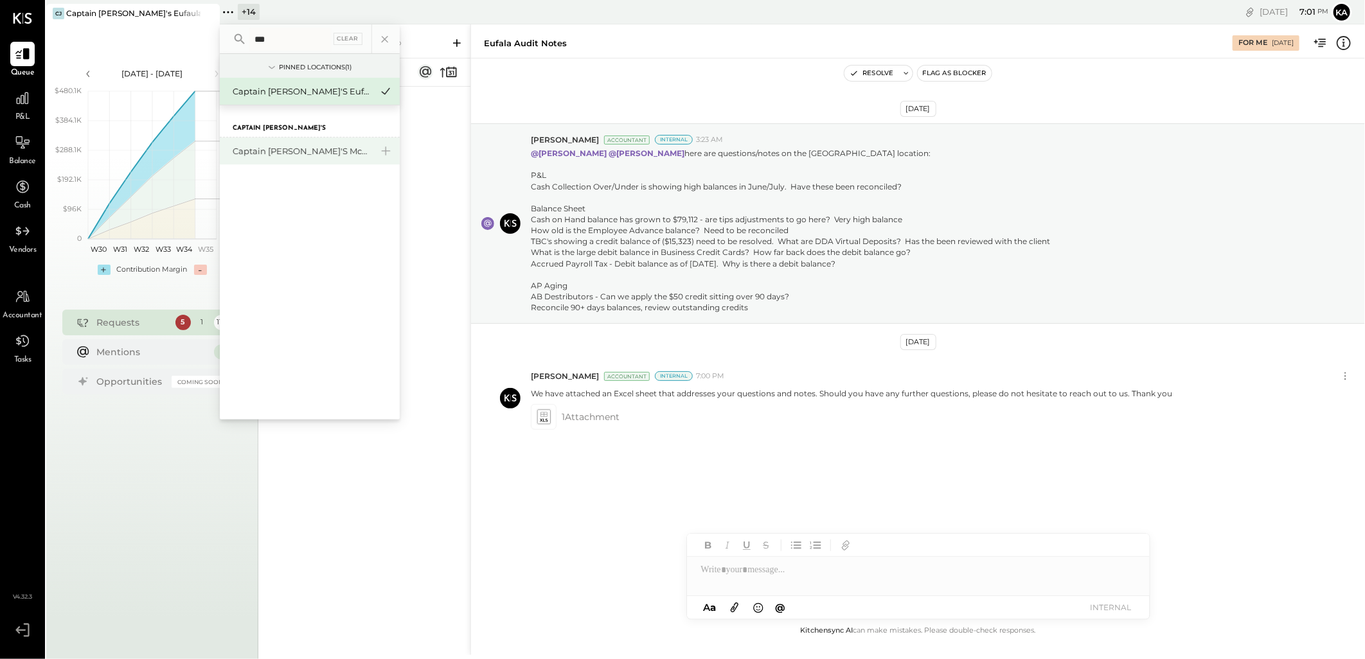
type input "***"
click at [321, 146] on div "Captain [PERSON_NAME]'s Mcalestar" at bounding box center [302, 151] width 139 height 12
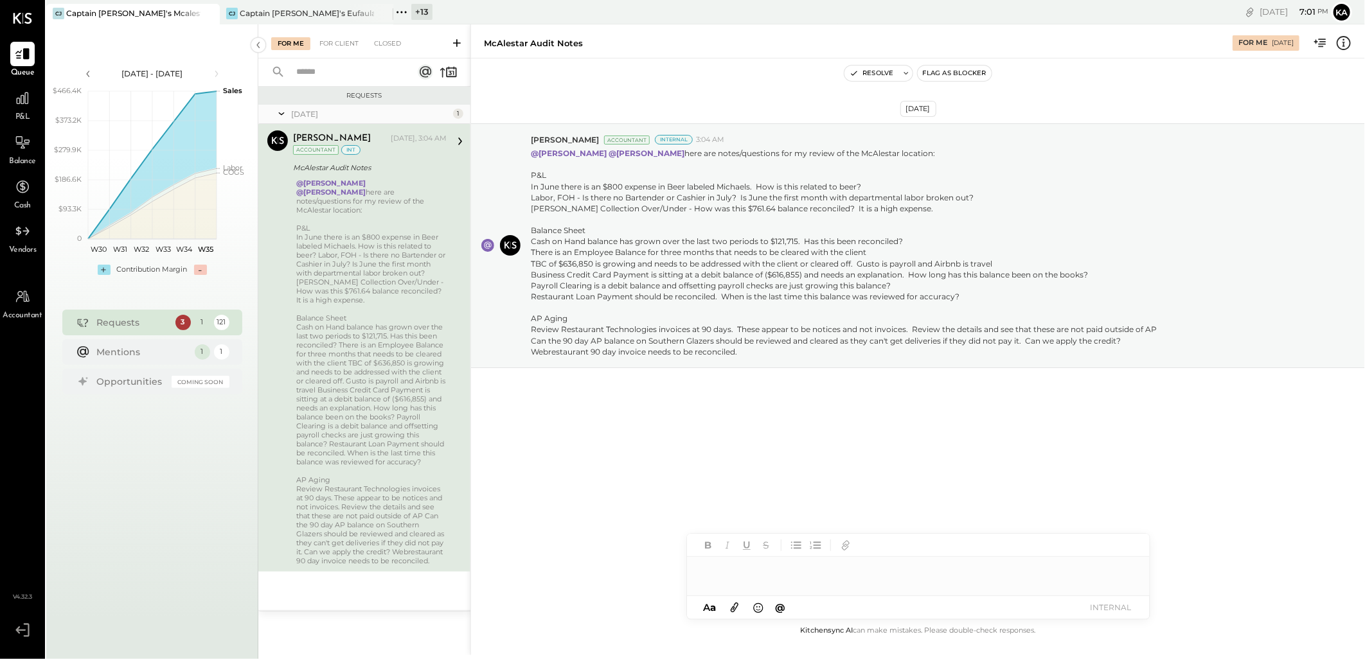
click at [797, 571] on div at bounding box center [918, 570] width 463 height 26
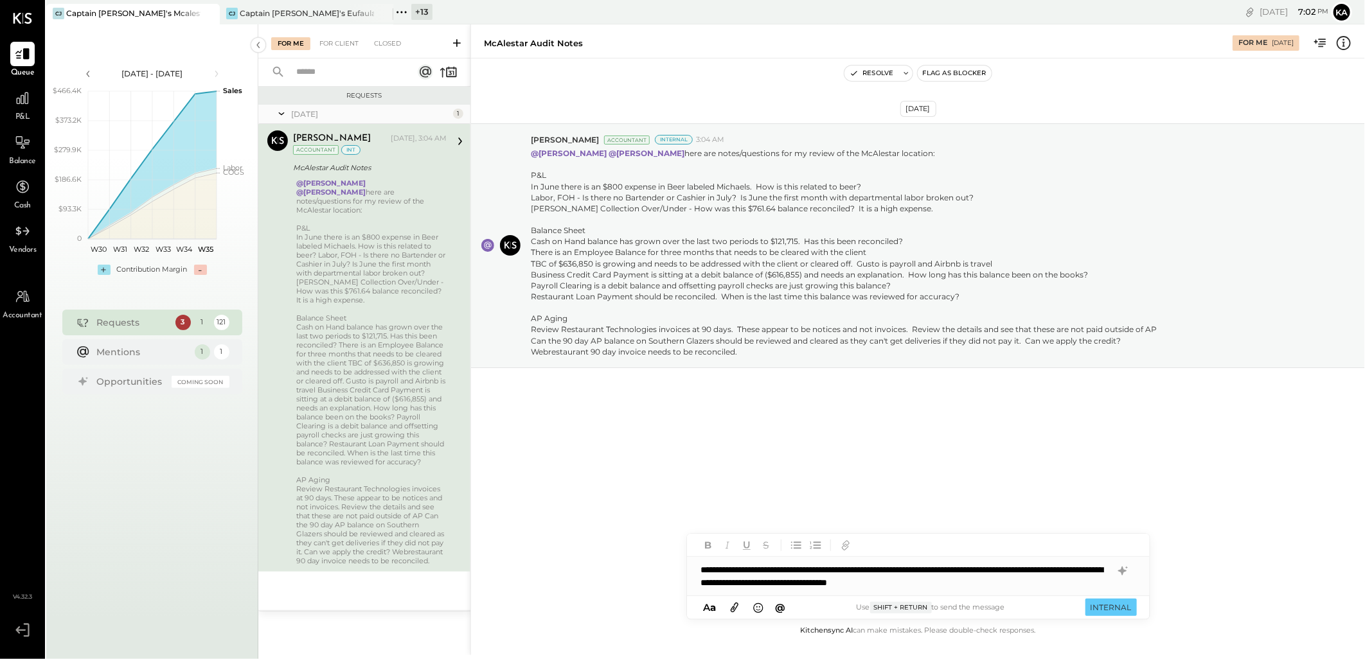
click at [735, 607] on icon at bounding box center [735, 607] width 14 height 15
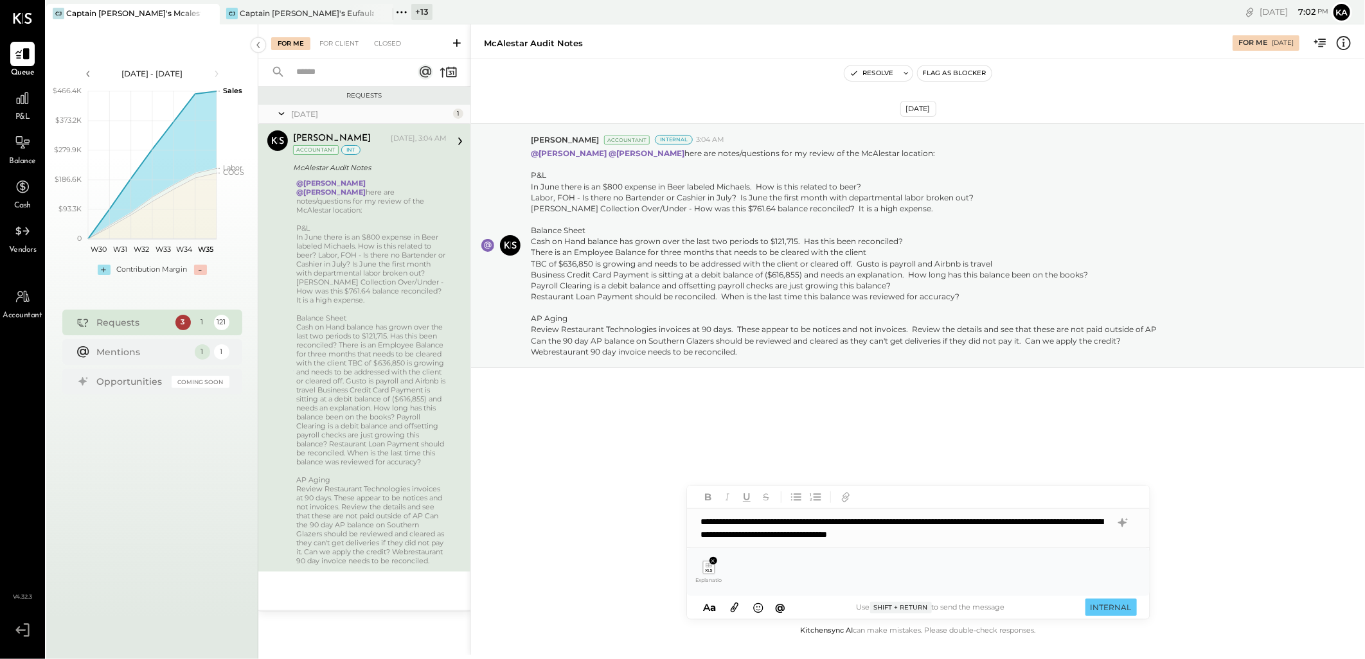
click at [778, 531] on div "**********" at bounding box center [918, 528] width 463 height 39
click at [713, 563] on icon at bounding box center [713, 561] width 6 height 6
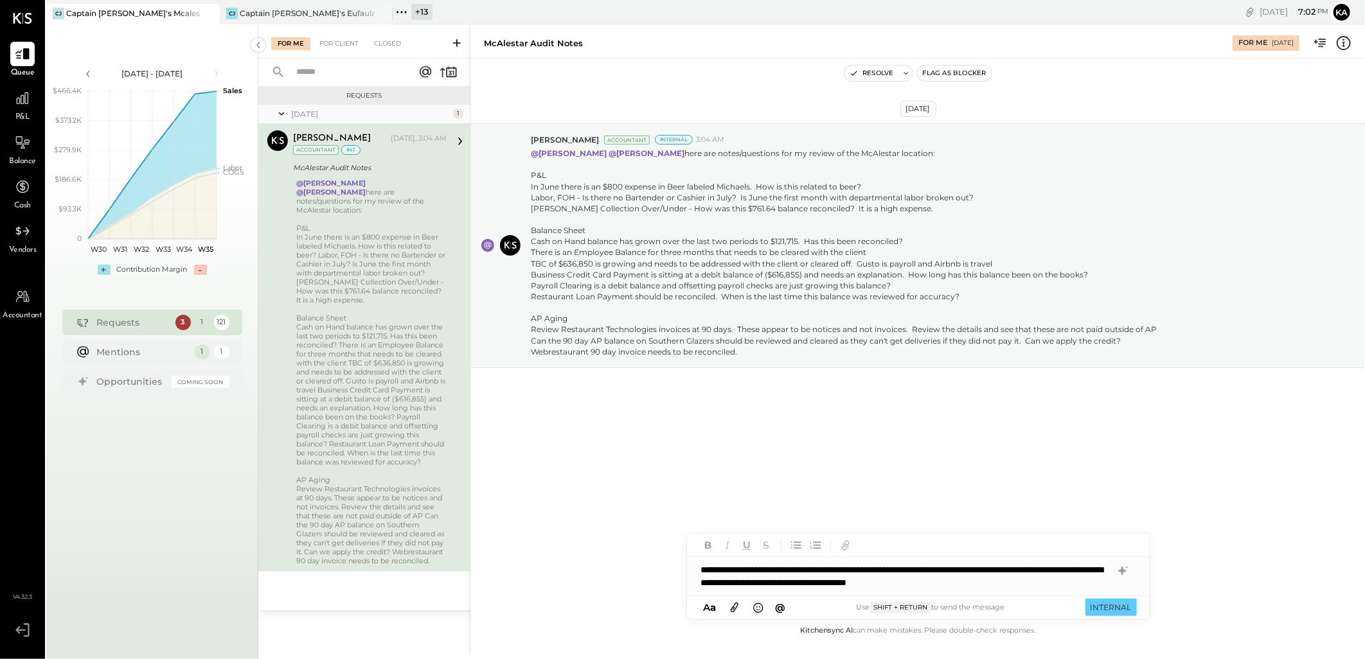
click at [735, 608] on icon at bounding box center [735, 607] width 14 height 15
click at [731, 609] on icon at bounding box center [735, 607] width 14 height 15
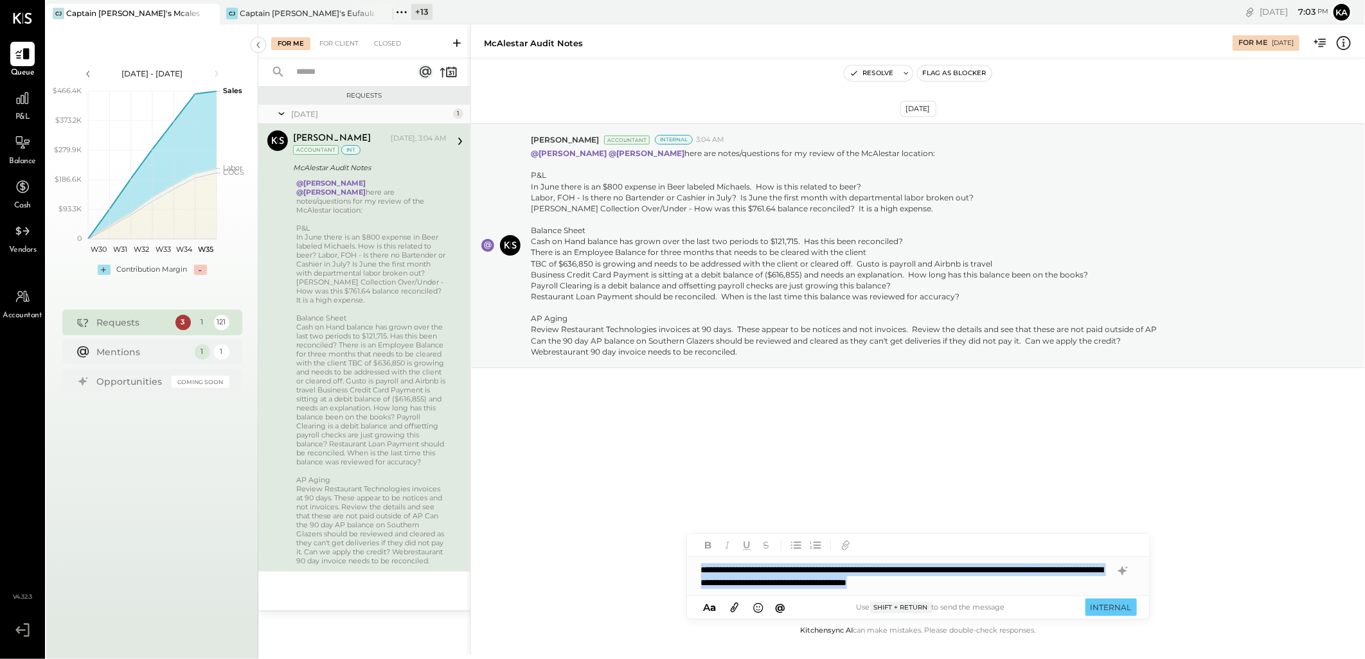
drag, startPoint x: 702, startPoint y: 567, endPoint x: 1091, endPoint y: 582, distance: 389.7
click at [1091, 582] on div "**********" at bounding box center [918, 576] width 463 height 39
copy div "**********"
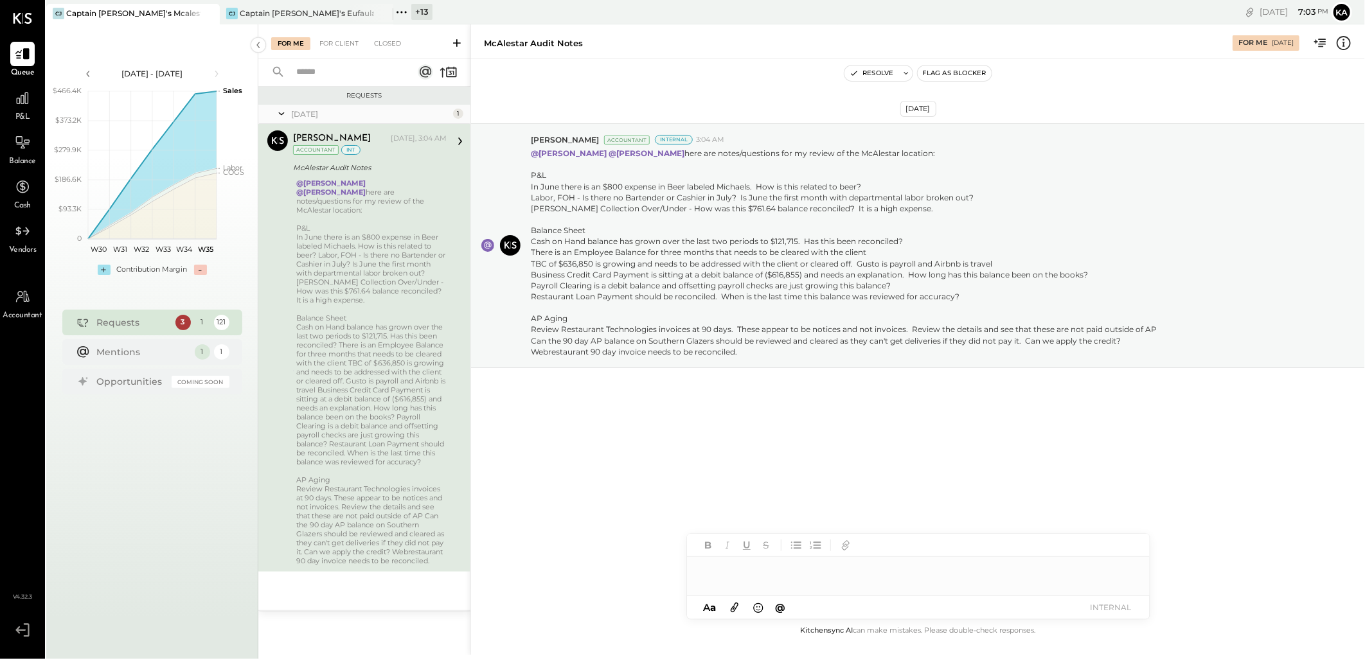
click at [749, 570] on div at bounding box center [918, 570] width 463 height 26
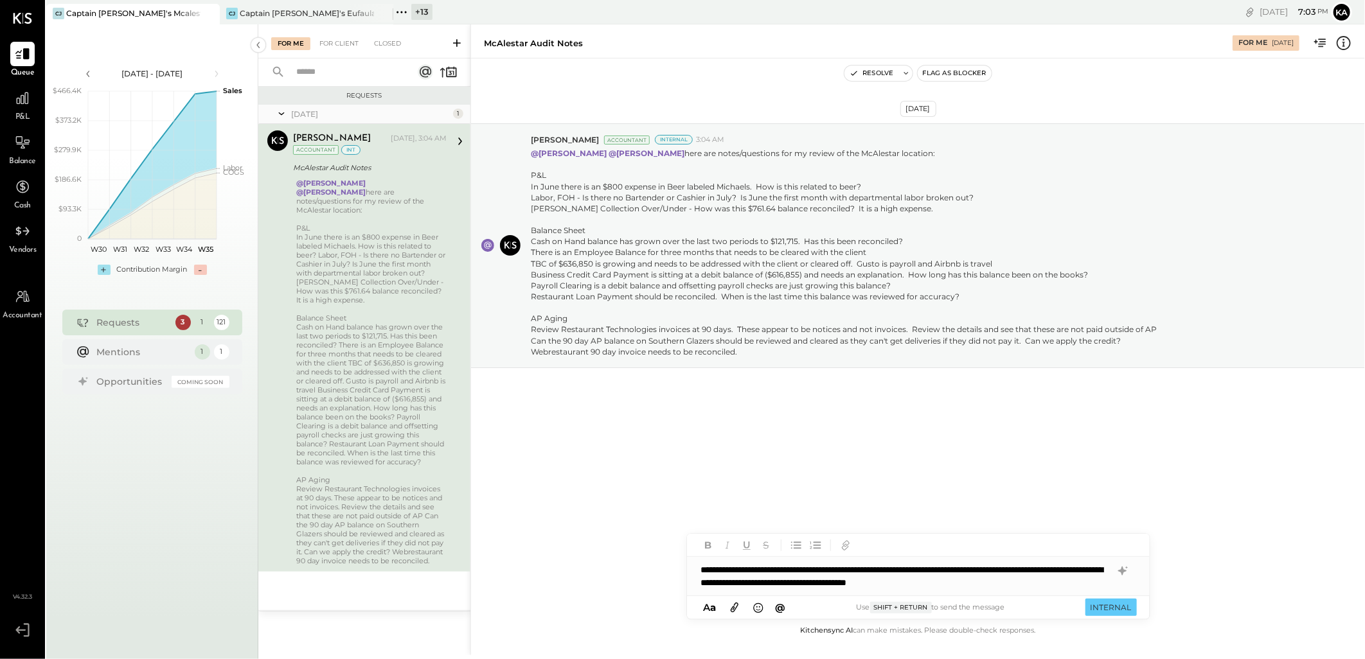
click at [737, 607] on icon at bounding box center [735, 608] width 8 height 10
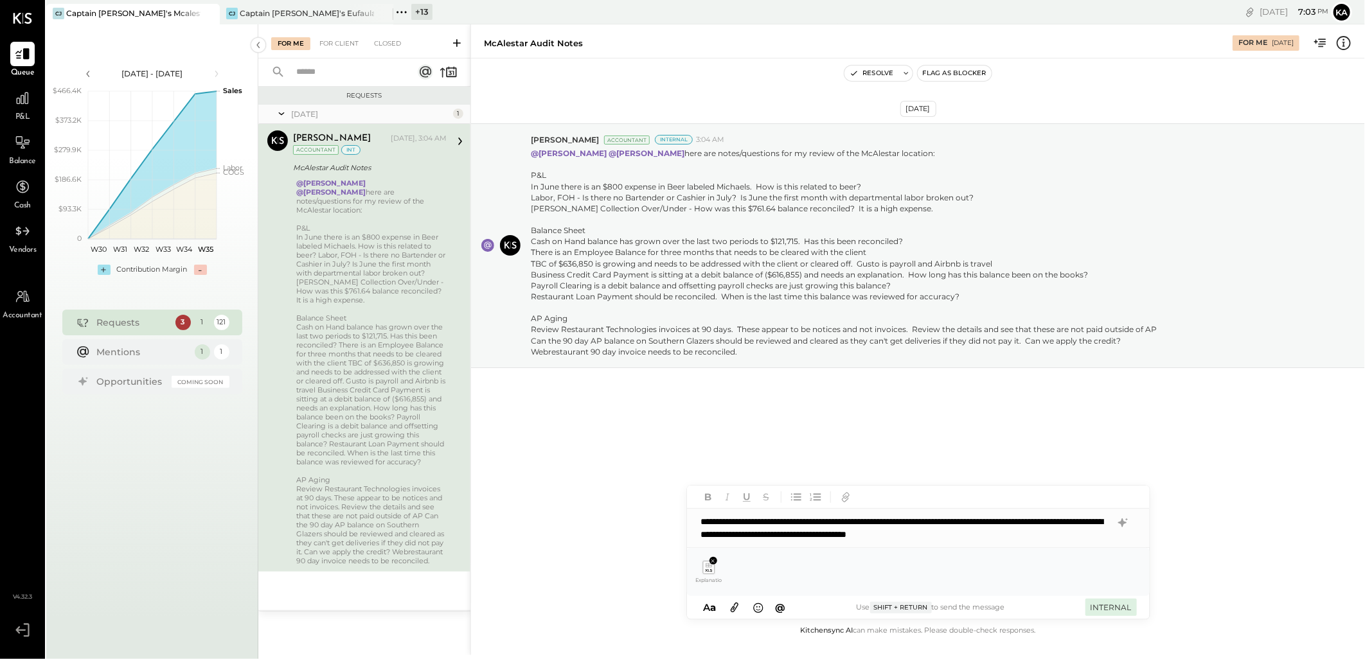
click at [1097, 609] on button "INTERNAL" at bounding box center [1110, 607] width 51 height 17
